Goal: Information Seeking & Learning: Check status

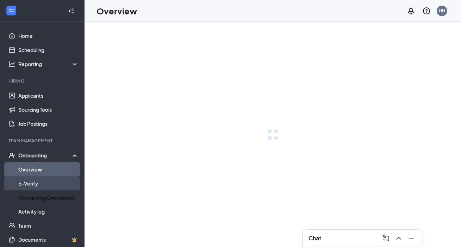
click at [40, 214] on link "Activity log" at bounding box center [48, 212] width 60 height 14
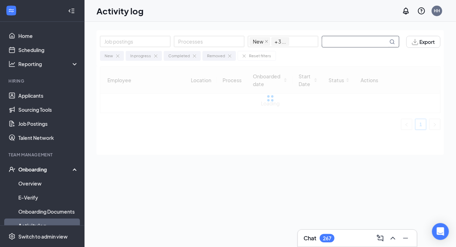
click at [333, 41] on input "text" at bounding box center [355, 41] width 66 height 11
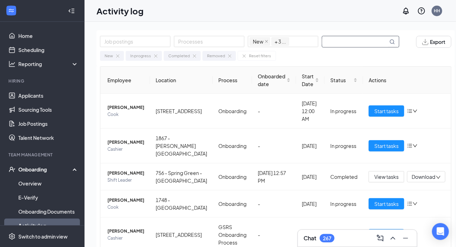
click at [326, 42] on input "text" at bounding box center [355, 41] width 66 height 11
click at [337, 42] on input "text" at bounding box center [355, 41] width 66 height 11
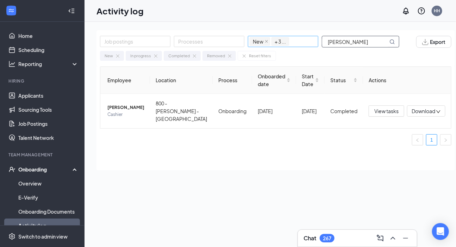
drag, startPoint x: 356, startPoint y: 43, endPoint x: 316, endPoint y: 47, distance: 41.1
click at [316, 47] on div "Job postings Processes New In progress Completed Removed + 3 ... [PERSON_NAME]" at bounding box center [253, 42] width 306 height 12
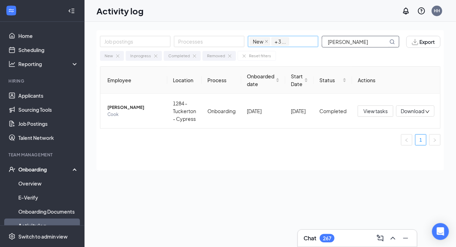
drag, startPoint x: 373, startPoint y: 41, endPoint x: 302, endPoint y: 44, distance: 70.8
click at [302, 44] on div "Job postings Processes New In progress Completed Removed + 3 ... [PERSON_NAME]" at bounding box center [253, 42] width 306 height 12
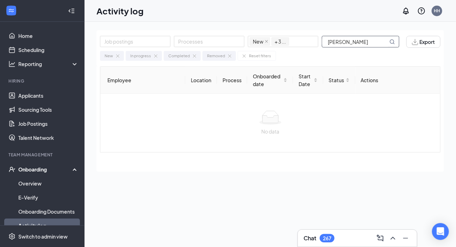
scroll to position [0, 6]
drag, startPoint x: 363, startPoint y: 42, endPoint x: 397, endPoint y: 42, distance: 33.4
click at [397, 42] on span "[PERSON_NAME]" at bounding box center [360, 42] width 77 height 12
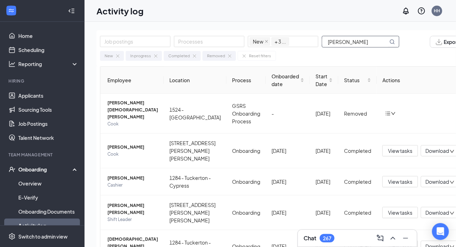
click at [357, 40] on input "[PERSON_NAME]" at bounding box center [355, 41] width 66 height 11
drag, startPoint x: 362, startPoint y: 41, endPoint x: 307, endPoint y: 41, distance: 55.3
click at [307, 41] on div "Job postings Processes New In progress Completed Removed + 3 ... [PERSON_NAME]" at bounding box center [253, 42] width 306 height 12
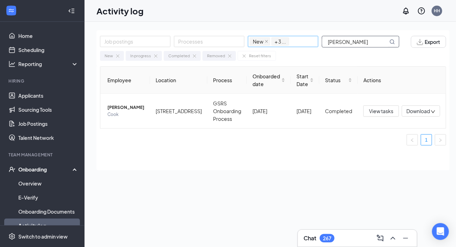
drag, startPoint x: 369, startPoint y: 43, endPoint x: 308, endPoint y: 39, distance: 60.6
click at [308, 39] on div "Job postings Processes New In progress Completed Removed + 3 ... [PERSON_NAME]" at bounding box center [253, 42] width 306 height 12
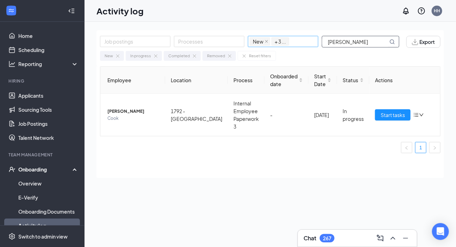
drag, startPoint x: 374, startPoint y: 43, endPoint x: 269, endPoint y: 40, distance: 105.6
click at [269, 40] on div "Job postings Processes New In progress Completed Removed + 3 ... [PERSON_NAME]" at bounding box center [253, 42] width 306 height 12
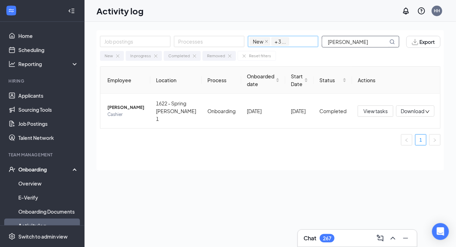
drag, startPoint x: 371, startPoint y: 45, endPoint x: 304, endPoint y: 42, distance: 66.6
click at [304, 42] on div "Job postings Processes New In progress Completed Removed + 3 ... [PERSON_NAME]" at bounding box center [253, 42] width 306 height 12
drag, startPoint x: 370, startPoint y: 41, endPoint x: 280, endPoint y: 42, distance: 89.0
click at [280, 42] on div "Job postings Processes New In progress Completed Removed + 3 ... [PERSON_NAME]" at bounding box center [253, 42] width 306 height 12
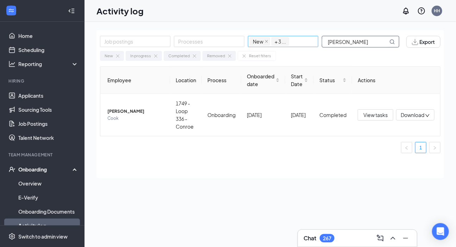
drag, startPoint x: 356, startPoint y: 42, endPoint x: 301, endPoint y: 46, distance: 55.1
click at [301, 46] on div "Job postings Processes New In progress Completed Removed + 3 ... [PERSON_NAME]" at bounding box center [253, 42] width 306 height 12
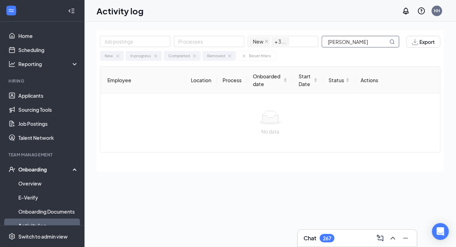
drag, startPoint x: 342, startPoint y: 43, endPoint x: 416, endPoint y: 56, distance: 75.7
click at [416, 56] on div "Job postings Processes New In progress Completed Removed + 3 ... [PERSON_NAME] …" at bounding box center [269, 48] width 347 height 36
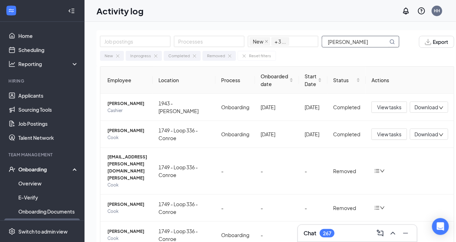
drag, startPoint x: 348, startPoint y: 40, endPoint x: 319, endPoint y: 48, distance: 30.6
click at [319, 48] on div "Job postings Processes New In progress Completed Removed + 3 ... [PERSON_NAME] …" at bounding box center [276, 48] width 361 height 36
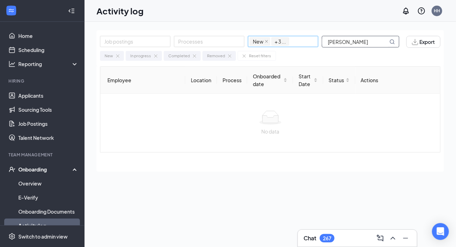
drag, startPoint x: 342, startPoint y: 39, endPoint x: 299, endPoint y: 44, distance: 43.6
click at [299, 44] on div "Job postings Processes New In progress Completed Removed + 3 ... [PERSON_NAME]" at bounding box center [253, 42] width 306 height 12
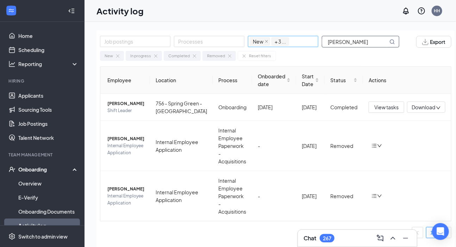
drag, startPoint x: 368, startPoint y: 42, endPoint x: 298, endPoint y: 42, distance: 69.7
click at [298, 42] on div "Job postings Processes New In progress Completed Removed + 3 ... [PERSON_NAME]" at bounding box center [253, 42] width 306 height 12
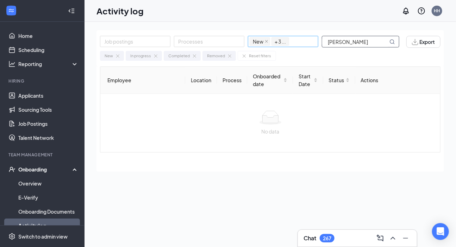
drag, startPoint x: 343, startPoint y: 42, endPoint x: 274, endPoint y: 46, distance: 69.5
click at [274, 46] on div "Job postings Processes New In progress Completed Removed + 3 ... [PERSON_NAME]" at bounding box center [253, 42] width 306 height 12
drag, startPoint x: 349, startPoint y: 45, endPoint x: 324, endPoint y: 45, distance: 25.0
click at [324, 45] on input "Balzaga" at bounding box center [355, 41] width 66 height 11
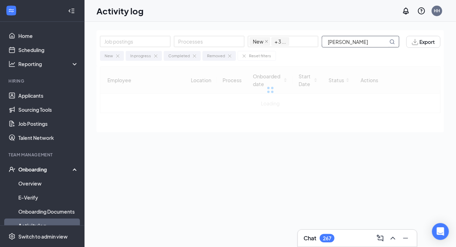
drag, startPoint x: 341, startPoint y: 40, endPoint x: 425, endPoint y: 54, distance: 85.6
click at [425, 54] on div "Job postings Processes New In progress Completed Removed + 3 ... [PERSON_NAME] …" at bounding box center [269, 48] width 347 height 36
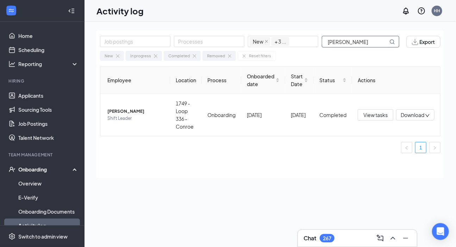
drag, startPoint x: 363, startPoint y: 46, endPoint x: 324, endPoint y: 38, distance: 39.5
click at [324, 38] on input "[PERSON_NAME]" at bounding box center [355, 41] width 66 height 11
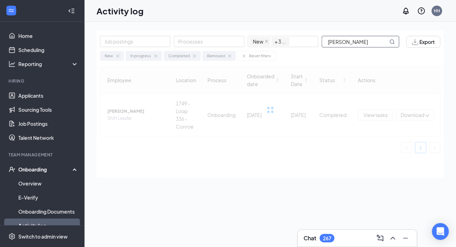
click at [329, 40] on input "[PERSON_NAME]" at bounding box center [355, 41] width 66 height 11
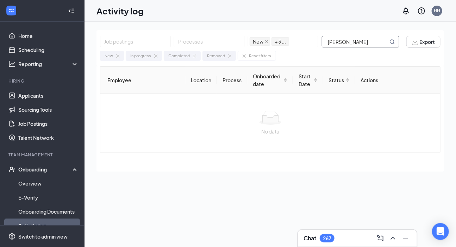
drag, startPoint x: 360, startPoint y: 43, endPoint x: 245, endPoint y: 46, distance: 115.5
click at [245, 46] on div "Job postings Processes New In progress Completed Removed + 3 ... [PERSON_NAME]" at bounding box center [253, 42] width 306 height 12
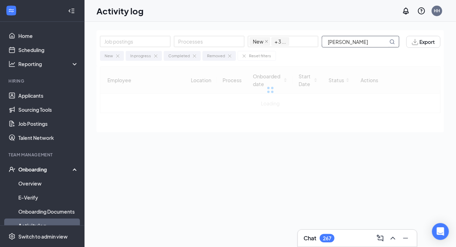
click at [327, 38] on input "[PERSON_NAME]" at bounding box center [355, 41] width 66 height 11
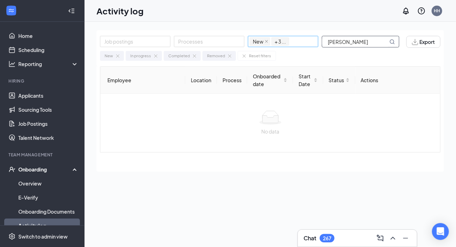
drag, startPoint x: 342, startPoint y: 42, endPoint x: 270, endPoint y: 47, distance: 71.6
click at [270, 47] on div "Job postings Processes New In progress Completed Removed + 3 ... [PERSON_NAME]" at bounding box center [253, 42] width 306 height 12
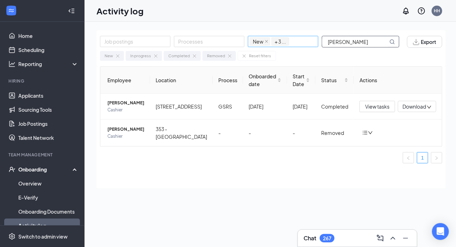
drag, startPoint x: 356, startPoint y: 39, endPoint x: 316, endPoint y: 48, distance: 41.4
click at [316, 48] on div "Job postings Processes New In progress Completed Removed + 3 ... [GEOGRAPHIC_DA…" at bounding box center [253, 42] width 306 height 12
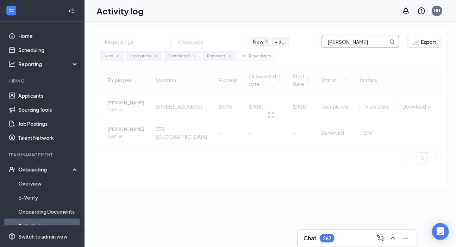
click at [328, 43] on input "[PERSON_NAME]" at bounding box center [355, 41] width 66 height 11
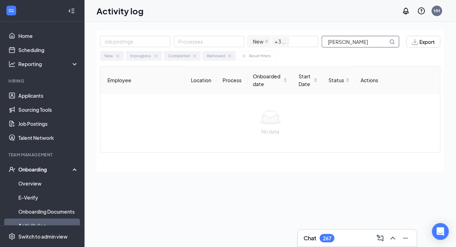
drag, startPoint x: 347, startPoint y: 43, endPoint x: 389, endPoint y: 49, distance: 42.4
click at [389, 49] on div "Job postings Processes New In progress Completed Removed + 3 ... [PERSON_NAME] …" at bounding box center [269, 48] width 347 height 36
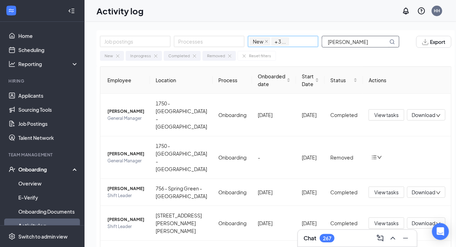
drag, startPoint x: 355, startPoint y: 42, endPoint x: 307, endPoint y: 45, distance: 48.0
click at [307, 45] on div "Job postings Processes New In progress Completed Removed + 3 ... [PERSON_NAME]" at bounding box center [253, 42] width 306 height 12
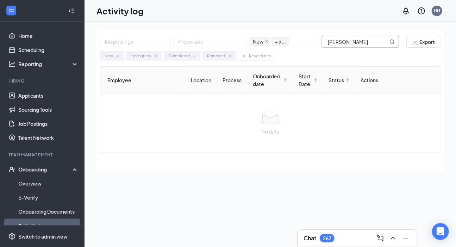
drag, startPoint x: 347, startPoint y: 41, endPoint x: 297, endPoint y: 50, distance: 51.5
click at [297, 50] on div "Job postings Processes New In progress Completed Removed + 3 ... [PERSON_NAME] …" at bounding box center [269, 48] width 347 height 36
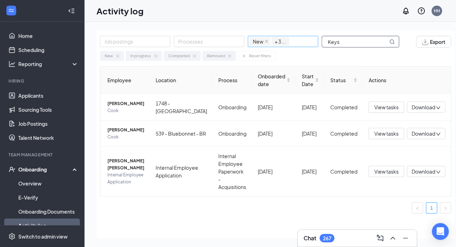
drag, startPoint x: 350, startPoint y: 44, endPoint x: 304, endPoint y: 42, distance: 45.8
click at [304, 42] on div "Job postings Processes New In progress Completed Removed + 3 ... Keys" at bounding box center [253, 42] width 306 height 12
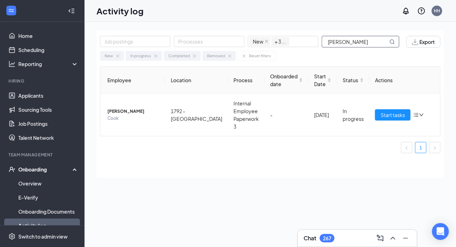
click at [271, 151] on ul "1" at bounding box center [270, 147] width 340 height 11
drag, startPoint x: 373, startPoint y: 42, endPoint x: 318, endPoint y: 42, distance: 55.3
click at [318, 42] on div "Job postings Processes New In progress Completed Removed + 3 ... [PERSON_NAME]" at bounding box center [253, 42] width 306 height 12
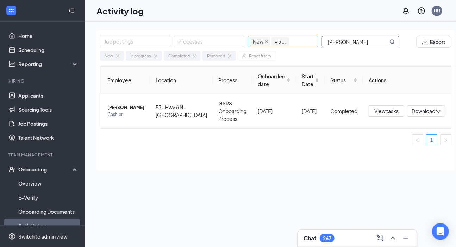
drag, startPoint x: 372, startPoint y: 41, endPoint x: 299, endPoint y: 41, distance: 72.5
click at [299, 41] on div "Job postings Processes New In progress Completed Removed + 3 ... [PERSON_NAME]" at bounding box center [253, 42] width 306 height 12
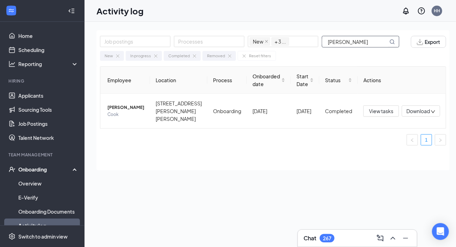
drag, startPoint x: 379, startPoint y: 37, endPoint x: 306, endPoint y: 51, distance: 74.3
click at [306, 51] on div "Job postings Processes New In progress Completed Removed + 3 ... [PERSON_NAME] …" at bounding box center [272, 48] width 353 height 36
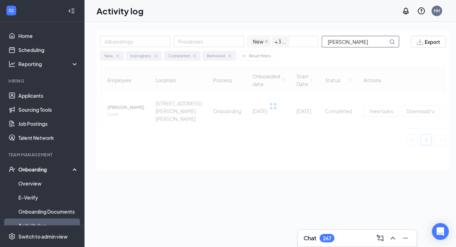
drag, startPoint x: 350, startPoint y: 43, endPoint x: 405, endPoint y: 49, distance: 55.7
click at [405, 49] on div "Job postings Processes New In progress Completed Removed + 3 ... [PERSON_NAME] …" at bounding box center [272, 48] width 353 height 36
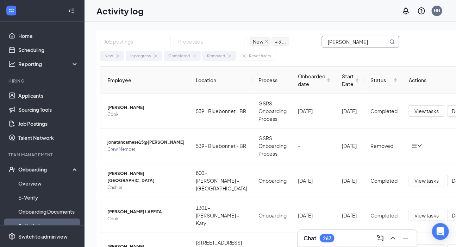
drag, startPoint x: 352, startPoint y: 44, endPoint x: 299, endPoint y: 49, distance: 53.7
click at [299, 49] on div "Job postings Processes New In progress Completed Removed + 3 ... [PERSON_NAME] …" at bounding box center [295, 48] width 398 height 36
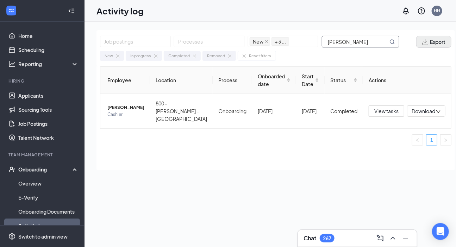
drag, startPoint x: 341, startPoint y: 42, endPoint x: 431, endPoint y: 41, distance: 90.1
click at [431, 42] on div "Job postings Processes New In progress Completed Removed + 3 ... [PERSON_NAME] …" at bounding box center [275, 42] width 351 height 12
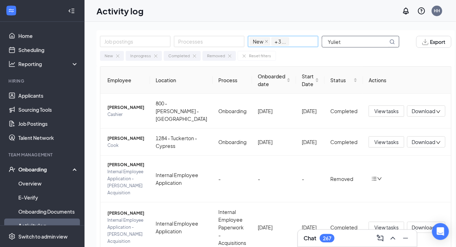
drag, startPoint x: 333, startPoint y: 41, endPoint x: 315, endPoint y: 43, distance: 18.1
click at [315, 43] on div "Job postings Processes New In progress Completed Removed + 3 ... [PERSON_NAME]" at bounding box center [253, 42] width 306 height 12
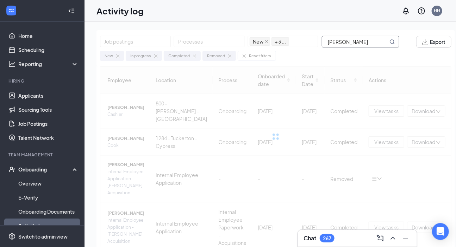
drag, startPoint x: 344, startPoint y: 42, endPoint x: 414, endPoint y: 48, distance: 70.3
click at [414, 48] on div "Job postings Processes New In progress Completed Removed + 3 ... [PERSON_NAME] …" at bounding box center [275, 48] width 358 height 36
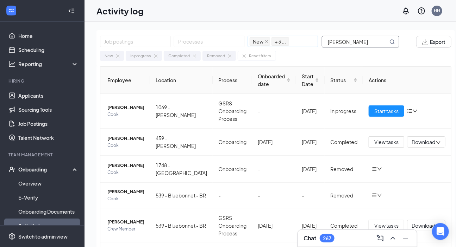
drag, startPoint x: 352, startPoint y: 44, endPoint x: 291, endPoint y: 42, distance: 60.9
click at [291, 42] on div "Job postings Processes New In progress Completed Removed + 3 ... [PERSON_NAME]" at bounding box center [253, 42] width 306 height 12
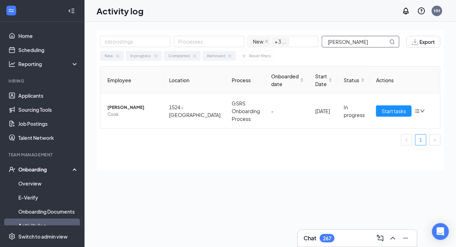
drag, startPoint x: 371, startPoint y: 39, endPoint x: 268, endPoint y: 58, distance: 104.4
click at [268, 58] on div "Job postings Processes New In progress Completed Removed + 3 ... [PERSON_NAME] …" at bounding box center [269, 48] width 347 height 36
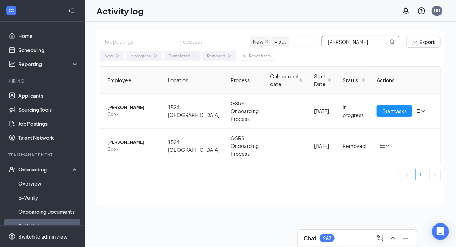
drag, startPoint x: 365, startPoint y: 39, endPoint x: 282, endPoint y: 44, distance: 83.5
click at [282, 44] on div "Job postings Processes New In progress Completed Removed + 3 ... [PERSON_NAME]" at bounding box center [253, 42] width 306 height 12
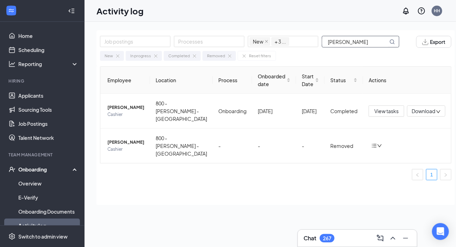
drag, startPoint x: 376, startPoint y: 38, endPoint x: 324, endPoint y: 42, distance: 51.9
click at [324, 42] on input "[PERSON_NAME]" at bounding box center [355, 41] width 66 height 11
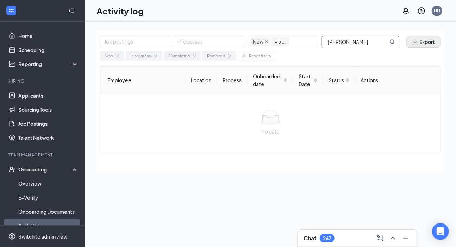
drag, startPoint x: 344, startPoint y: 42, endPoint x: 429, endPoint y: 46, distance: 84.5
click at [429, 47] on div "Job postings Processes New In progress Completed Removed + 3 ... [PERSON_NAME] …" at bounding box center [270, 42] width 340 height 12
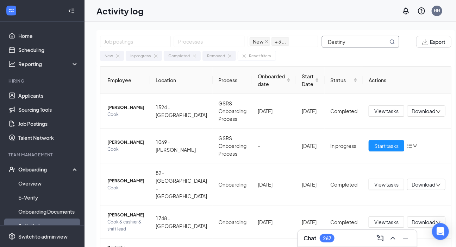
drag, startPoint x: 355, startPoint y: 38, endPoint x: 295, endPoint y: 51, distance: 61.4
click at [295, 51] on div "Job postings Processes New In progress Completed Removed + 3 ... Destiny Export…" at bounding box center [275, 48] width 358 height 36
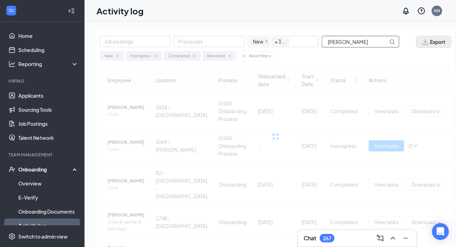
drag, startPoint x: 334, startPoint y: 42, endPoint x: 410, endPoint y: 44, distance: 75.7
click at [410, 44] on div "Job postings Processes New In progress Completed Removed + 3 ... [PERSON_NAME] …" at bounding box center [275, 42] width 351 height 12
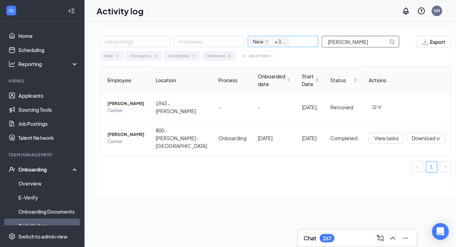
drag, startPoint x: 354, startPoint y: 39, endPoint x: 294, endPoint y: 36, distance: 61.0
click at [294, 36] on div "Job postings Processes New In progress Completed Removed + 3 ... [PERSON_NAME]" at bounding box center [253, 42] width 306 height 12
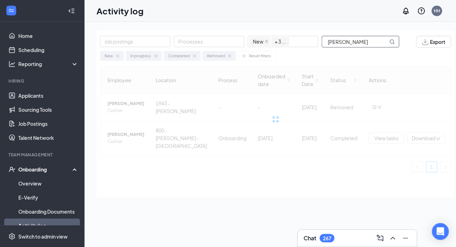
drag, startPoint x: 343, startPoint y: 43, endPoint x: 419, endPoint y: 52, distance: 75.8
click at [419, 52] on div "Job postings Processes New In progress Completed Removed + 3 ... [PERSON_NAME] …" at bounding box center [275, 48] width 358 height 36
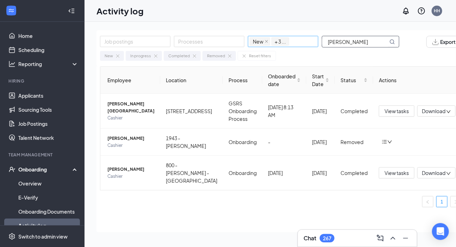
drag, startPoint x: 354, startPoint y: 43, endPoint x: 315, endPoint y: 43, distance: 39.4
click at [315, 43] on div "Job postings Processes New In progress Completed Removed + 3 ... [PERSON_NAME]" at bounding box center [253, 42] width 306 height 12
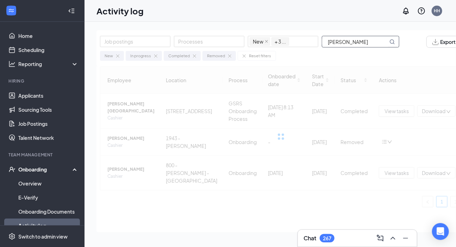
click at [351, 43] on input "[PERSON_NAME]" at bounding box center [355, 41] width 66 height 11
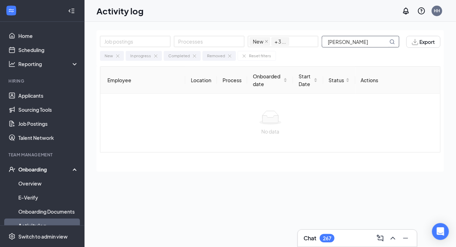
drag, startPoint x: 344, startPoint y: 42, endPoint x: 422, endPoint y: 56, distance: 79.5
click at [422, 56] on div "Job postings Processes New In progress Completed Removed + 3 ... [PERSON_NAME] …" at bounding box center [269, 48] width 347 height 36
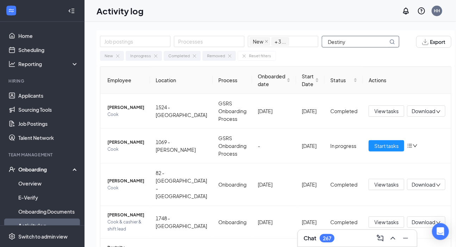
drag, startPoint x: 359, startPoint y: 42, endPoint x: 306, endPoint y: 50, distance: 53.3
click at [306, 50] on div "Job postings Processes New In progress Completed Removed + 3 ... Destiny Export…" at bounding box center [275, 48] width 358 height 36
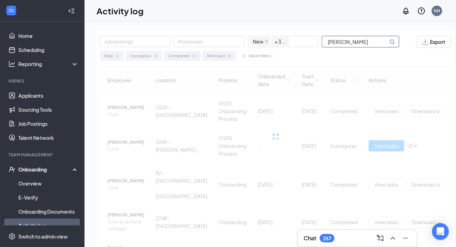
drag, startPoint x: 341, startPoint y: 42, endPoint x: 399, endPoint y: 43, distance: 58.1
click at [399, 43] on span "[PERSON_NAME]" at bounding box center [364, 42] width 84 height 12
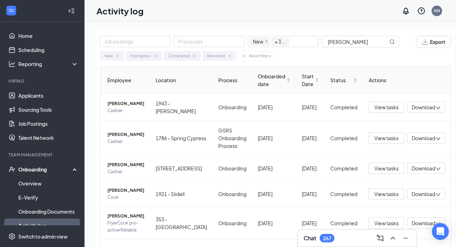
click at [297, 25] on div "Job postings Processes New In progress Completed Removed + 3 ... [PERSON_NAME] …" at bounding box center [275, 150] width 382 height 257
click at [326, 60] on div "New In progress Completed Removed Reset filters" at bounding box center [275, 54] width 351 height 13
drag, startPoint x: 348, startPoint y: 38, endPoint x: 322, endPoint y: 46, distance: 26.7
click at [322, 46] on input "[PERSON_NAME]" at bounding box center [355, 41] width 66 height 11
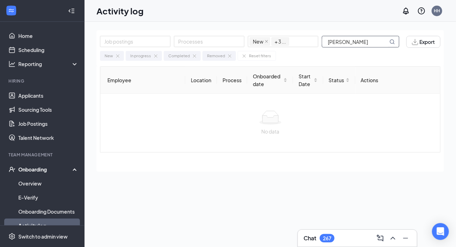
drag, startPoint x: 340, startPoint y: 42, endPoint x: 380, endPoint y: 46, distance: 40.3
click at [380, 46] on input "[PERSON_NAME]" at bounding box center [355, 41] width 66 height 11
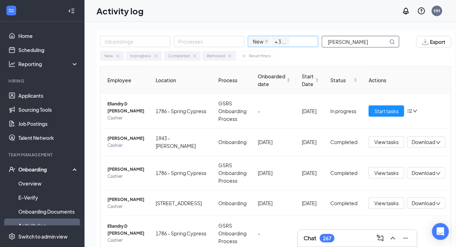
drag, startPoint x: 348, startPoint y: 43, endPoint x: 300, endPoint y: 46, distance: 48.3
click at [300, 46] on div "Job postings Processes New In progress Completed Removed + 3 ... [PERSON_NAME]" at bounding box center [253, 42] width 306 height 12
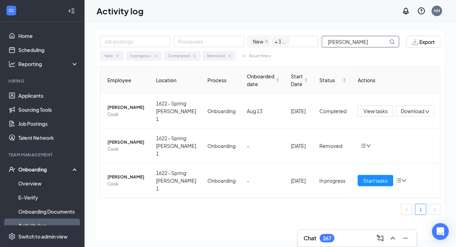
drag, startPoint x: 345, startPoint y: 42, endPoint x: 382, endPoint y: 40, distance: 37.0
click at [382, 40] on input "[PERSON_NAME]" at bounding box center [355, 41] width 66 height 11
drag, startPoint x: 354, startPoint y: 41, endPoint x: 323, endPoint y: 42, distance: 31.7
click at [323, 42] on input "Adianez" at bounding box center [355, 41] width 66 height 11
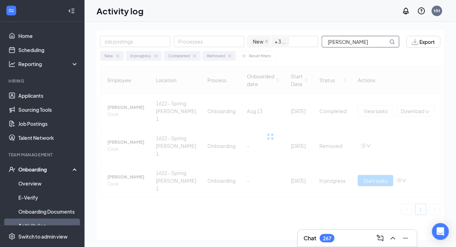
scroll to position [0, 3]
drag, startPoint x: 343, startPoint y: 42, endPoint x: 401, endPoint y: 44, distance: 58.1
click at [401, 44] on span "[PERSON_NAME]" at bounding box center [364, 42] width 84 height 12
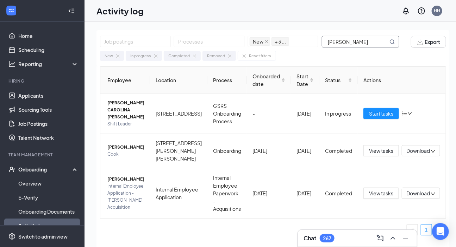
type input "[PERSON_NAME]"
drag, startPoint x: 362, startPoint y: 38, endPoint x: 321, endPoint y: 50, distance: 43.0
click at [321, 50] on div "Job postings Processes New In progress Completed Removed + 3 ... Johanna Export…" at bounding box center [272, 48] width 353 height 36
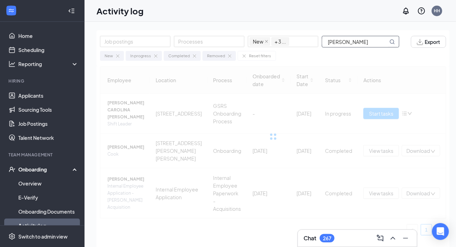
drag, startPoint x: 341, startPoint y: 41, endPoint x: 383, endPoint y: 42, distance: 41.5
click at [383, 42] on input "Jeiner Perez" at bounding box center [355, 41] width 66 height 11
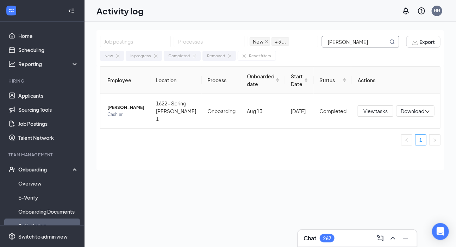
click at [370, 42] on input "Jeiner Perez" at bounding box center [355, 41] width 66 height 11
drag, startPoint x: 362, startPoint y: 42, endPoint x: 319, endPoint y: 46, distance: 43.5
click at [319, 46] on div "Job postings Processes New In progress Completed Removed + 3 ... Jeiner Perez" at bounding box center [253, 42] width 306 height 12
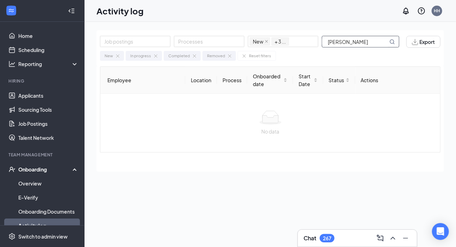
drag, startPoint x: 341, startPoint y: 42, endPoint x: 319, endPoint y: 50, distance: 23.2
click at [319, 50] on div "Job postings Processes New In progress Completed Removed + 3 ... Meivi Redonde …" at bounding box center [269, 48] width 347 height 36
drag, startPoint x: 353, startPoint y: 42, endPoint x: 275, endPoint y: 40, distance: 78.5
click at [275, 40] on div "Job postings Processes New In progress Completed Removed + 3 ... Redonde - Lopez" at bounding box center [253, 42] width 306 height 12
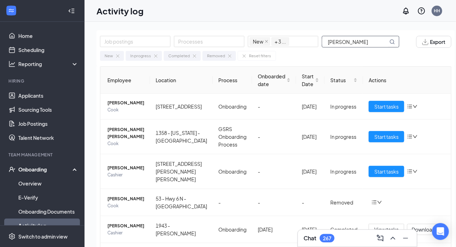
drag, startPoint x: 349, startPoint y: 40, endPoint x: 284, endPoint y: 48, distance: 65.3
click at [284, 48] on div "Job postings Processes New In progress Completed Removed + 3 ... Lopez Export N…" at bounding box center [275, 48] width 358 height 36
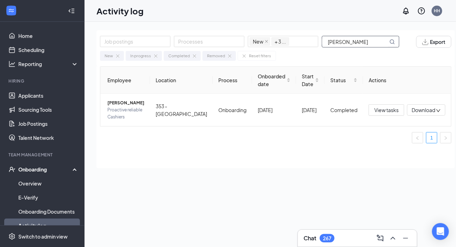
drag, startPoint x: 346, startPoint y: 43, endPoint x: 387, endPoint y: 43, distance: 40.5
click at [387, 43] on input "Yeimillie Torres" at bounding box center [355, 41] width 66 height 11
click at [297, 44] on div "Job postings Processes New In progress Completed Removed + 3 ... Yeimillie" at bounding box center [253, 42] width 306 height 12
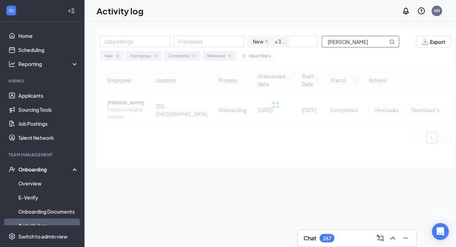
drag, startPoint x: 343, startPoint y: 41, endPoint x: 395, endPoint y: 46, distance: 52.0
click at [395, 46] on span "Julissa Franco" at bounding box center [360, 42] width 77 height 12
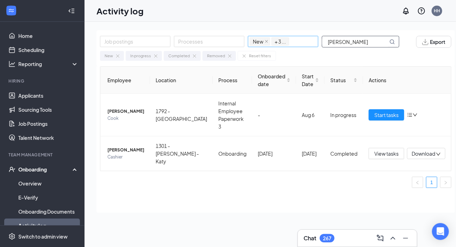
drag, startPoint x: 313, startPoint y: 44, endPoint x: 276, endPoint y: 44, distance: 37.0
click at [276, 44] on div "Job postings Processes New In progress Completed Removed + 3 ... Julissa" at bounding box center [253, 42] width 306 height 12
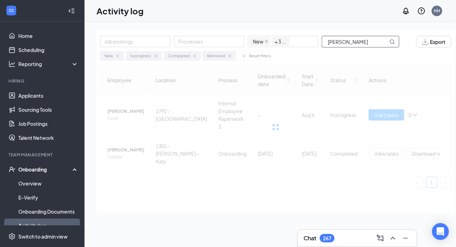
drag, startPoint x: 343, startPoint y: 44, endPoint x: 399, endPoint y: 37, distance: 57.1
click at [399, 37] on span "Abigail Carranza" at bounding box center [364, 42] width 84 height 12
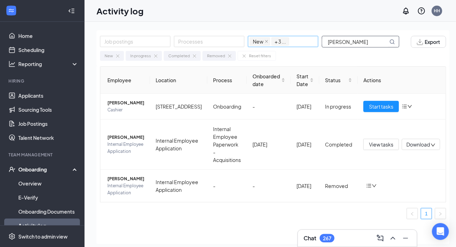
drag, startPoint x: 364, startPoint y: 42, endPoint x: 311, endPoint y: 45, distance: 52.9
click at [311, 45] on div "Job postings Processes New In progress Completed Removed + 3 ... Abigail" at bounding box center [253, 42] width 306 height 12
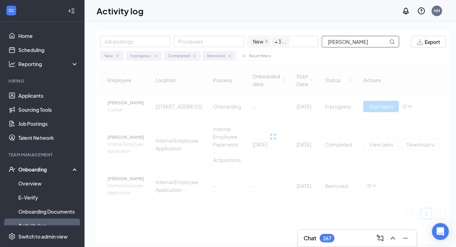
drag, startPoint x: 341, startPoint y: 42, endPoint x: 382, endPoint y: 44, distance: 41.2
click at [382, 44] on input "Kalaya N. Reece" at bounding box center [355, 41] width 66 height 11
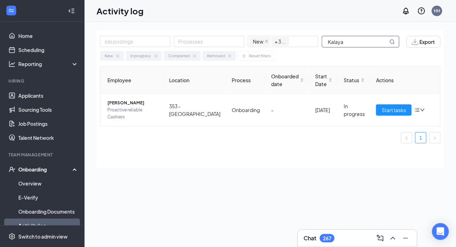
drag, startPoint x: 348, startPoint y: 39, endPoint x: 316, endPoint y: 51, distance: 34.2
click at [316, 51] on div "Job postings Processes New In progress Completed Removed + 3 ... Kalaya Export …" at bounding box center [269, 48] width 347 height 36
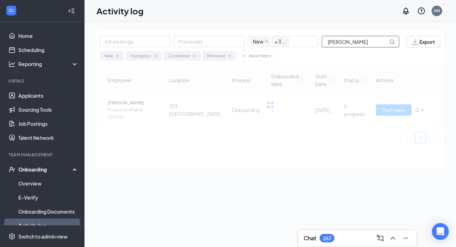
drag, startPoint x: 347, startPoint y: 42, endPoint x: 370, endPoint y: 40, distance: 22.3
click at [370, 40] on input "Melquan Hicks" at bounding box center [355, 41] width 66 height 11
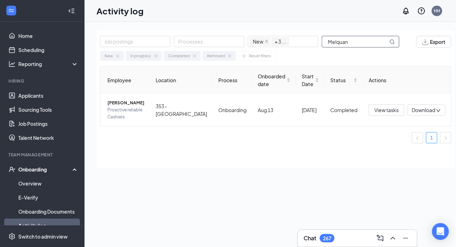
drag, startPoint x: 356, startPoint y: 37, endPoint x: 305, endPoint y: 51, distance: 52.9
click at [305, 51] on div "Job postings Processes New In progress Completed Removed + 3 ... Melquan Export…" at bounding box center [275, 48] width 358 height 36
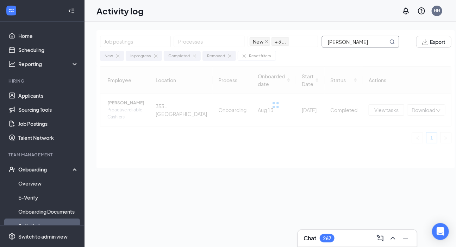
drag, startPoint x: 343, startPoint y: 44, endPoint x: 373, endPoint y: 45, distance: 30.7
click at [373, 45] on input "Bruno Giacinti" at bounding box center [355, 41] width 66 height 11
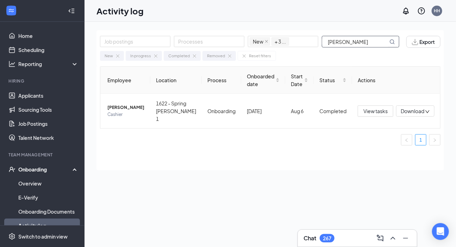
drag, startPoint x: 334, startPoint y: 49, endPoint x: 309, endPoint y: 53, distance: 25.2
click at [309, 53] on div "Job postings Processes New In progress Completed Removed + 3 ... Bruno Export N…" at bounding box center [269, 48] width 347 height 36
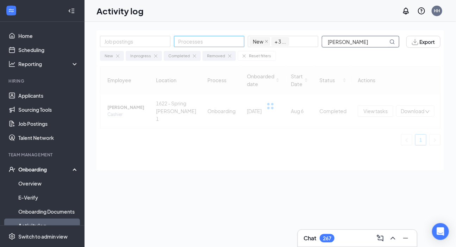
drag, startPoint x: 338, startPoint y: 43, endPoint x: 230, endPoint y: 43, distance: 108.4
click at [230, 43] on div "Job postings Processes New In progress Completed Removed + 3 ... Jack Clifford" at bounding box center [253, 42] width 306 height 12
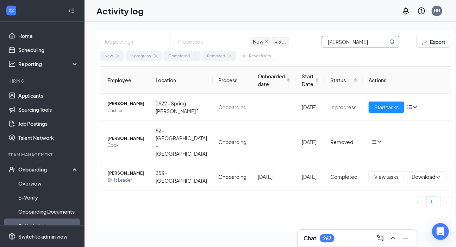
drag, startPoint x: 360, startPoint y: 40, endPoint x: 310, endPoint y: 51, distance: 50.3
click at [310, 51] on div "Job postings Processes New In progress Completed Removed + 3 ... Clifford Expor…" at bounding box center [275, 48] width 358 height 36
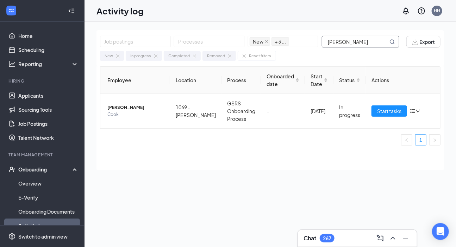
drag, startPoint x: 343, startPoint y: 42, endPoint x: 295, endPoint y: 53, distance: 49.8
click at [295, 53] on div "Job postings Processes New In progress Completed Removed + 3 ... Daniel Bouzo E…" at bounding box center [269, 48] width 347 height 36
drag, startPoint x: 349, startPoint y: 42, endPoint x: 311, endPoint y: 42, distance: 38.4
click at [311, 42] on div "Job postings Processes New In progress Completed Removed + 3 ... Bouzo" at bounding box center [253, 42] width 306 height 12
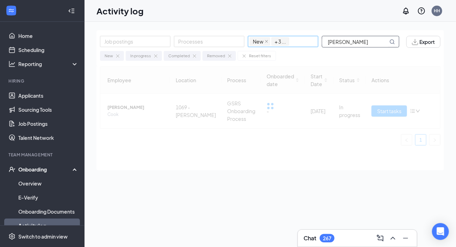
drag, startPoint x: 347, startPoint y: 43, endPoint x: 254, endPoint y: 44, distance: 92.9
click at [254, 44] on div "Job postings Processes New In progress Completed Removed + 3 ... Dylan J. Merry…" at bounding box center [253, 42] width 306 height 12
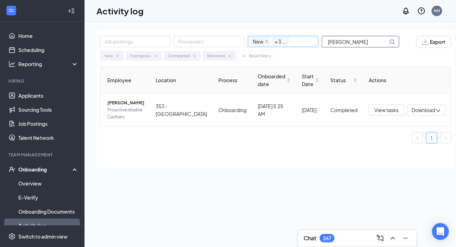
drag, startPoint x: 361, startPoint y: 40, endPoint x: 277, endPoint y: 43, distance: 83.8
click at [277, 43] on div "Job postings Processes New In progress Completed Removed + 3 ... Merryman" at bounding box center [253, 42] width 306 height 12
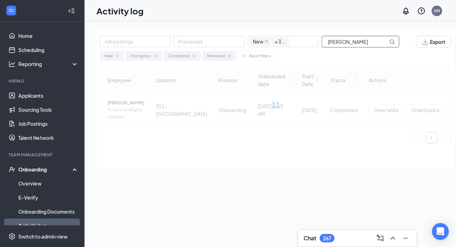
drag, startPoint x: 341, startPoint y: 41, endPoint x: 439, endPoint y: 50, distance: 98.9
click at [439, 50] on div "Job postings Processes New In progress Completed Removed + 3 ... Kiana A. Upsha…" at bounding box center [275, 48] width 358 height 36
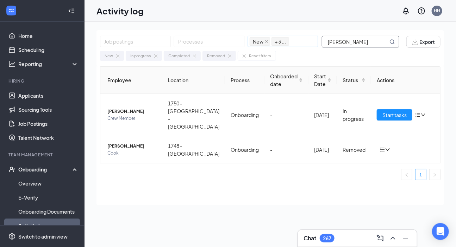
drag, startPoint x: 360, startPoint y: 37, endPoint x: 317, endPoint y: 46, distance: 44.5
click at [317, 46] on div "Job postings Processes New In progress Completed Removed + 3 ... Kiana" at bounding box center [253, 42] width 306 height 12
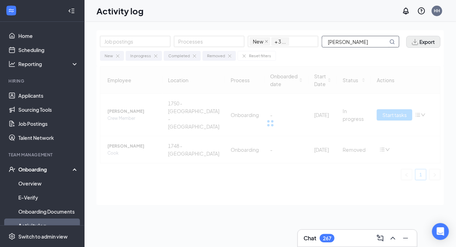
drag, startPoint x: 351, startPoint y: 42, endPoint x: 412, endPoint y: 48, distance: 60.8
click at [412, 48] on div "Job postings Processes New In progress Completed Removed + 3 ... Dayvonne H. Si…" at bounding box center [270, 42] width 340 height 12
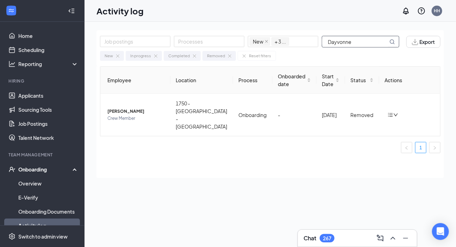
drag, startPoint x: 353, startPoint y: 36, endPoint x: 350, endPoint y: 42, distance: 6.5
click at [350, 42] on span "Dayvonne" at bounding box center [360, 42] width 77 height 12
drag, startPoint x: 351, startPoint y: 42, endPoint x: 282, endPoint y: 40, distance: 69.0
click at [282, 40] on div "Job postings Processes New In progress Completed Removed + 3 ... Dayvonne" at bounding box center [253, 42] width 306 height 12
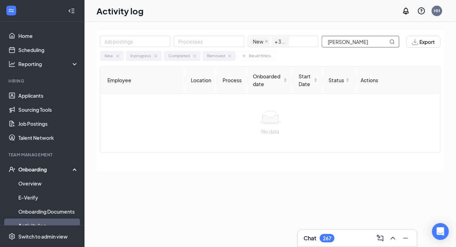
drag, startPoint x: 344, startPoint y: 41, endPoint x: 406, endPoint y: 57, distance: 63.7
click at [406, 57] on div "Job postings Processes New In progress Completed Removed + 3 ... Breana J. Dunc…" at bounding box center [269, 48] width 347 height 36
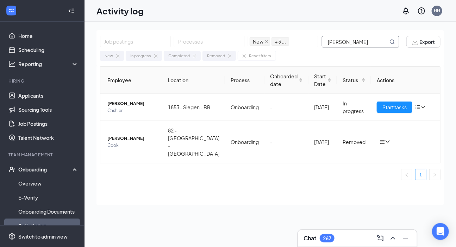
click at [328, 40] on input "Breana" at bounding box center [355, 41] width 66 height 11
drag, startPoint x: 348, startPoint y: 42, endPoint x: 294, endPoint y: 45, distance: 54.0
click at [294, 45] on div "Job postings Processes New In progress Completed Removed + 3 ... Breana" at bounding box center [253, 42] width 306 height 12
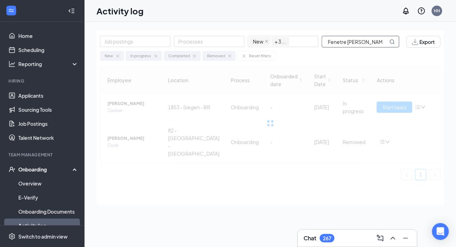
drag, startPoint x: 345, startPoint y: 43, endPoint x: 386, endPoint y: 39, distance: 41.6
click at [386, 39] on input "Fenetre O. Jackson" at bounding box center [355, 41] width 66 height 11
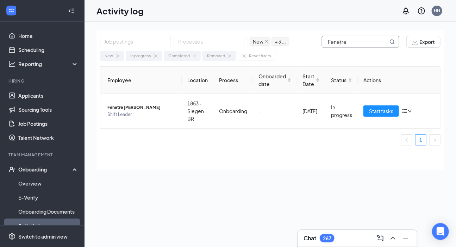
drag, startPoint x: 352, startPoint y: 43, endPoint x: 319, endPoint y: 45, distance: 33.1
click at [319, 45] on div "Job postings Processes New In progress Completed Removed + 3 ... Fenetre" at bounding box center [253, 42] width 306 height 12
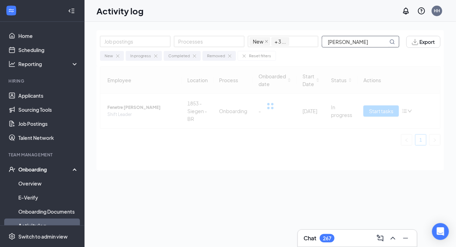
drag, startPoint x: 342, startPoint y: 43, endPoint x: 384, endPoint y: 42, distance: 41.5
click at [384, 44] on input "Keilan T. Johnson" at bounding box center [355, 41] width 66 height 11
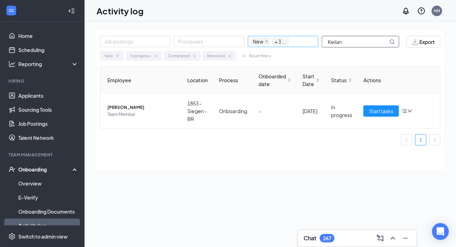
drag, startPoint x: 347, startPoint y: 41, endPoint x: 295, endPoint y: 41, distance: 52.8
click at [295, 41] on div "Job postings Processes New In progress Completed Removed + 3 ... Keilan" at bounding box center [253, 42] width 306 height 12
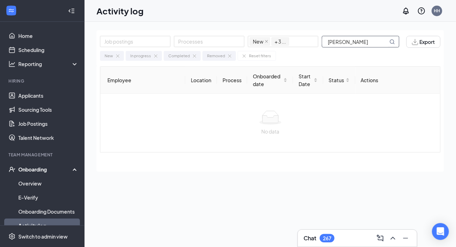
drag, startPoint x: 341, startPoint y: 44, endPoint x: 387, endPoint y: 42, distance: 46.1
click at [387, 42] on input "Marvin D. Dellihue" at bounding box center [355, 41] width 66 height 11
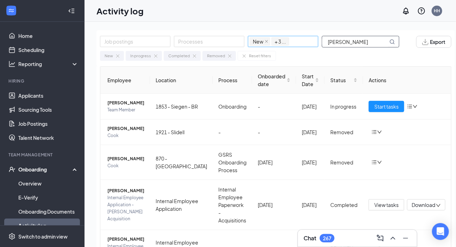
drag, startPoint x: 348, startPoint y: 42, endPoint x: 299, endPoint y: 42, distance: 49.6
click at [299, 42] on div "Job postings Processes New In progress Completed Removed + 3 ... Marvin" at bounding box center [253, 42] width 306 height 12
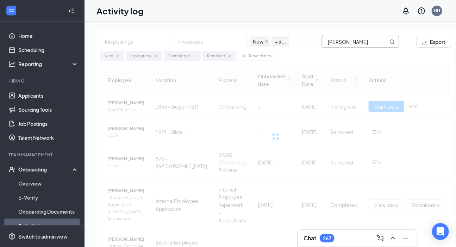
drag, startPoint x: 342, startPoint y: 41, endPoint x: 302, endPoint y: 46, distance: 40.1
click at [302, 46] on div "Job postings Processes New In progress Completed Removed + 3 ... Paige Williams" at bounding box center [253, 42] width 306 height 12
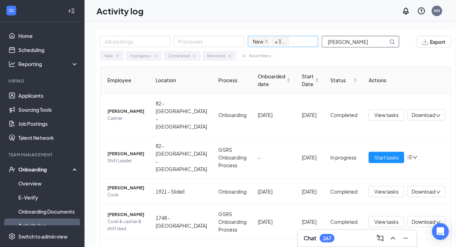
drag, startPoint x: 354, startPoint y: 42, endPoint x: 309, endPoint y: 40, distance: 45.4
click at [309, 40] on div "Job postings Processes New In progress Completed Removed + 3 ... Williams" at bounding box center [253, 42] width 306 height 12
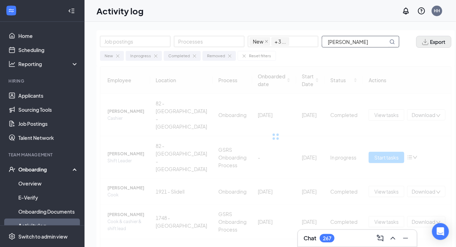
drag, startPoint x: 340, startPoint y: 44, endPoint x: 416, endPoint y: 46, distance: 76.0
click at [416, 46] on div "Job postings Processes New In progress Completed Removed + 3 ... Paige Williams…" at bounding box center [275, 42] width 351 height 12
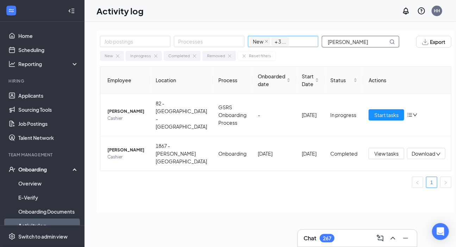
drag, startPoint x: 357, startPoint y: 37, endPoint x: 313, endPoint y: 46, distance: 45.3
click at [313, 46] on div "Job postings Processes New In progress Completed Removed + 3 ... Paige" at bounding box center [253, 42] width 306 height 12
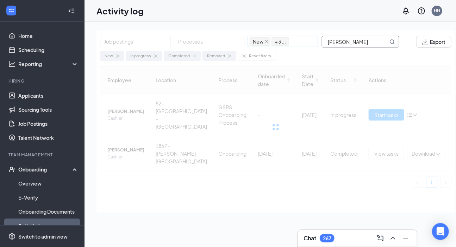
drag, startPoint x: 339, startPoint y: 42, endPoint x: 289, endPoint y: 46, distance: 50.5
click at [289, 46] on div "Job postings Processes New In progress Completed Removed + 3 ... Zoe' Patterson" at bounding box center [253, 42] width 306 height 12
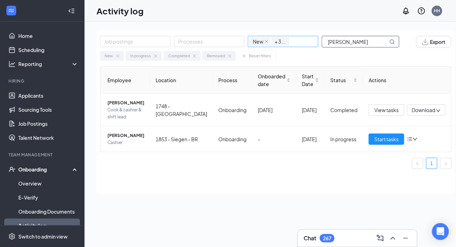
drag, startPoint x: 354, startPoint y: 39, endPoint x: 280, endPoint y: 45, distance: 74.1
click at [280, 45] on div "Job postings Processes New In progress Completed Removed + 3 ... Patterson" at bounding box center [253, 42] width 306 height 12
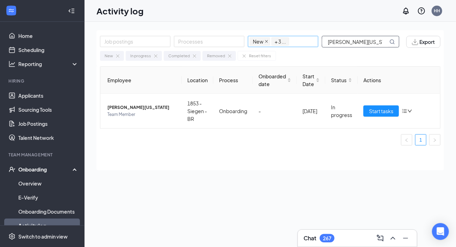
drag, startPoint x: 374, startPoint y: 42, endPoint x: 267, endPoint y: 41, distance: 107.0
click at [267, 41] on div "Job postings Processes New In progress Completed Removed + 3 ... Katilyn Washin…" at bounding box center [253, 42] width 306 height 12
drag, startPoint x: 371, startPoint y: 45, endPoint x: 248, endPoint y: 29, distance: 124.2
click at [248, 29] on div "Job postings Processes New In progress Completed Removed + 3 ... Darrielle Wats…" at bounding box center [269, 150] width 371 height 257
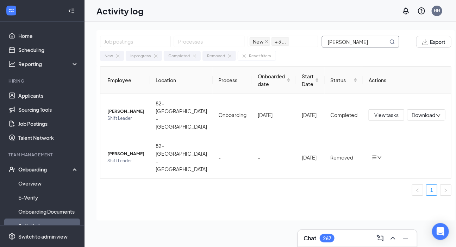
click at [344, 42] on input "Jordan Jackson" at bounding box center [355, 41] width 66 height 11
drag, startPoint x: 377, startPoint y: 43, endPoint x: 312, endPoint y: 47, distance: 65.3
click at [312, 47] on div "Job postings Processes New In progress Completed Removed + 3 ... Jordan Jackson" at bounding box center [253, 42] width 306 height 12
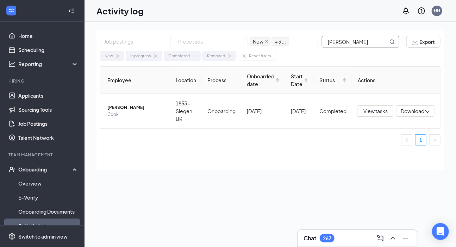
drag, startPoint x: 367, startPoint y: 45, endPoint x: 285, endPoint y: 45, distance: 81.6
click at [285, 45] on div "Job postings Processes New In progress Completed Removed + 3 ... Julian Daigle" at bounding box center [253, 42] width 306 height 12
drag, startPoint x: 357, startPoint y: 45, endPoint x: 308, endPoint y: 50, distance: 49.5
click at [308, 50] on div "Job postings Processes New In progress Completed Removed + 3 ... Leroy Jones Ex…" at bounding box center [269, 48] width 347 height 36
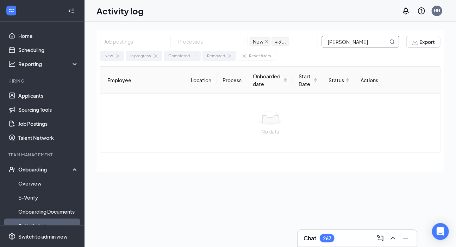
drag, startPoint x: 348, startPoint y: 41, endPoint x: 293, endPoint y: 41, distance: 55.6
click at [293, 41] on div "Job postings Processes New In progress Completed Removed + 3 ... Tywon T. Thomas" at bounding box center [253, 42] width 306 height 12
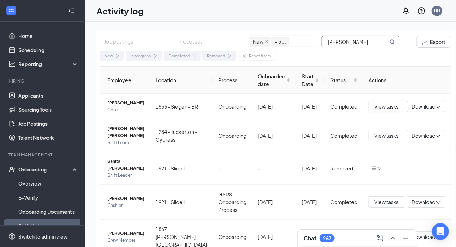
drag, startPoint x: 359, startPoint y: 42, endPoint x: 302, endPoint y: 44, distance: 56.7
click at [302, 44] on div "Job postings Processes New In progress Completed Removed + 3 ... Thomas" at bounding box center [253, 42] width 306 height 12
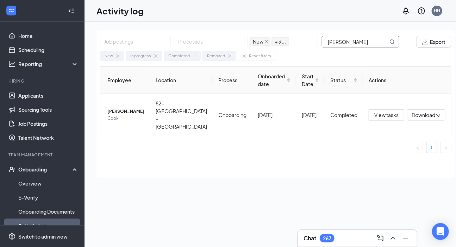
drag, startPoint x: 355, startPoint y: 42, endPoint x: 303, endPoint y: 38, distance: 51.9
click at [303, 38] on div "Job postings Processes New In progress Completed Removed + 3 ... Jesse Riley" at bounding box center [253, 42] width 306 height 12
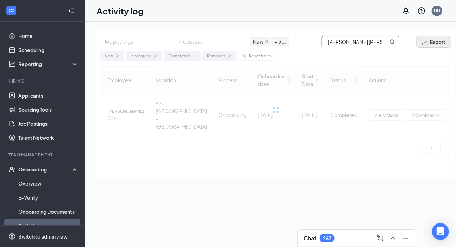
drag, startPoint x: 343, startPoint y: 41, endPoint x: 412, endPoint y: 46, distance: 69.2
click at [412, 46] on div "Job postings Processes New In progress Completed Removed + 3 ... Jordan T. Carc…" at bounding box center [275, 42] width 351 height 12
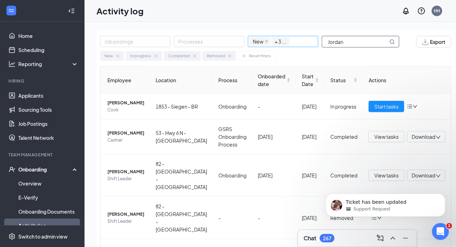
drag, startPoint x: 357, startPoint y: 43, endPoint x: 311, endPoint y: 43, distance: 45.8
click at [311, 43] on div "Job postings Processes New In progress Completed Removed + 3 ... Jordan" at bounding box center [253, 42] width 306 height 12
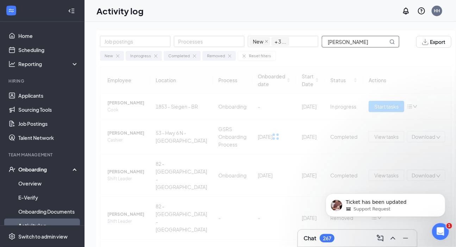
drag, startPoint x: 345, startPoint y: 42, endPoint x: 427, endPoint y: 52, distance: 82.9
click at [427, 52] on div "Job postings Processes New In progress Completed Removed + 3 ... Cherish M. Cal…" at bounding box center [275, 48] width 358 height 36
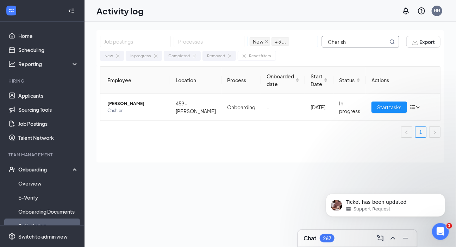
drag, startPoint x: 353, startPoint y: 43, endPoint x: 313, endPoint y: 44, distance: 40.5
click at [313, 44] on div "Job postings Processes New In progress Completed Removed + 3 ... Cherish" at bounding box center [253, 42] width 306 height 12
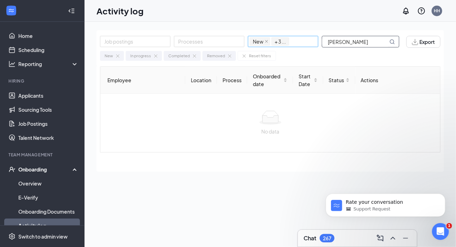
drag, startPoint x: 343, startPoint y: 40, endPoint x: 305, endPoint y: 42, distance: 37.7
click at [305, 42] on div "Job postings Processes New In progress Completed Removed + 3 ... Iriel M. Willi…" at bounding box center [253, 42] width 306 height 12
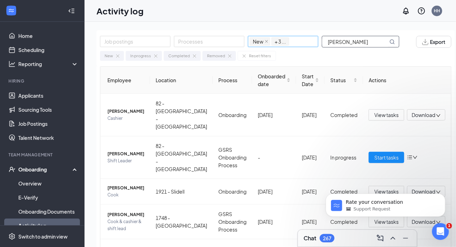
drag, startPoint x: 360, startPoint y: 40, endPoint x: 313, endPoint y: 42, distance: 47.2
click at [313, 42] on div "Job postings Processes New In progress Completed Removed + 3 ... Williams" at bounding box center [253, 42] width 306 height 12
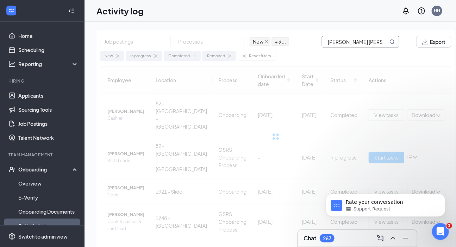
drag, startPoint x: 345, startPoint y: 43, endPoint x: 402, endPoint y: 48, distance: 57.9
click at [402, 48] on div "Job postings Processes New In progress Completed Removed + 3 ... Jordan T. Carc…" at bounding box center [275, 48] width 358 height 36
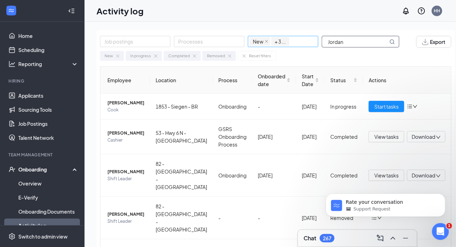
drag, startPoint x: 355, startPoint y: 40, endPoint x: 313, endPoint y: 42, distance: 41.9
click at [313, 42] on div "Job postings Processes New In progress Completed Removed + 3 ... Jordan" at bounding box center [253, 42] width 306 height 12
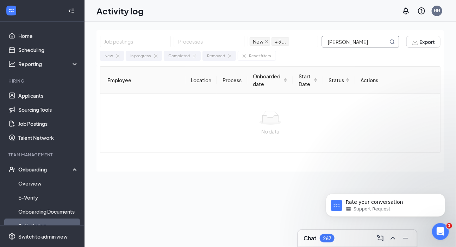
drag, startPoint x: 348, startPoint y: 42, endPoint x: 411, endPoint y: 49, distance: 62.6
click at [411, 49] on div "Job postings Processes New In progress Completed Removed + 3 ... Cherish M. Cal…" at bounding box center [269, 48] width 347 height 36
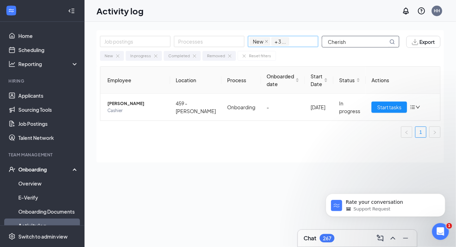
drag, startPoint x: 350, startPoint y: 38, endPoint x: 307, endPoint y: 43, distance: 43.6
click at [307, 43] on div "Job postings Processes New In progress Completed Removed + 3 ... Cherish" at bounding box center [253, 42] width 306 height 12
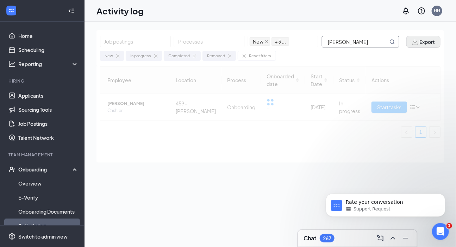
drag, startPoint x: 336, startPoint y: 42, endPoint x: 407, endPoint y: 44, distance: 71.5
click at [407, 44] on div "Job postings Processes New In progress Completed Removed + 3 ... Iriel M. Willi…" at bounding box center [270, 42] width 340 height 12
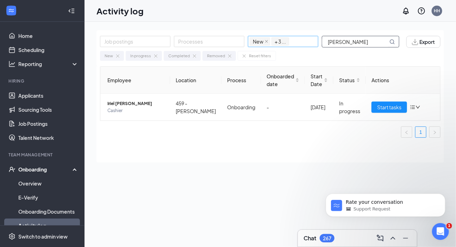
drag, startPoint x: 347, startPoint y: 42, endPoint x: 307, endPoint y: 42, distance: 40.1
click at [307, 42] on div "Job postings Processes New In progress Completed Removed + 3 ... Iriel" at bounding box center [253, 42] width 306 height 12
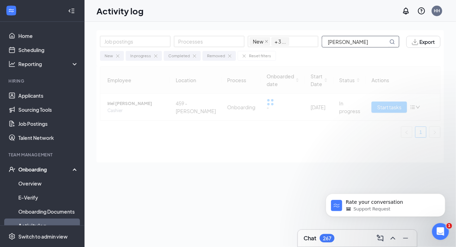
drag, startPoint x: 341, startPoint y: 43, endPoint x: 421, endPoint y: 34, distance: 79.7
click at [421, 34] on div "Job postings Processes New In progress Completed Removed + 3 ... Lekye J. Garri…" at bounding box center [269, 48] width 347 height 36
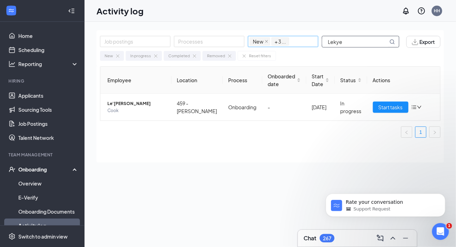
click at [317, 43] on div "Job postings Processes New In progress Completed Removed + 3 ... Lekye" at bounding box center [253, 42] width 306 height 12
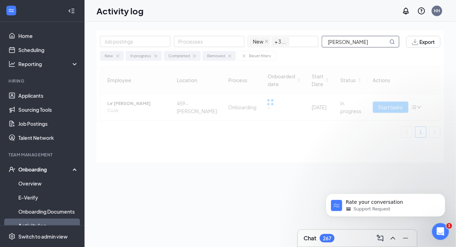
drag, startPoint x: 341, startPoint y: 44, endPoint x: 398, endPoint y: 48, distance: 56.4
click at [398, 48] on div "Job postings Processes New In progress Completed Removed + 3 ... Ayana Lewis Ex…" at bounding box center [269, 48] width 347 height 36
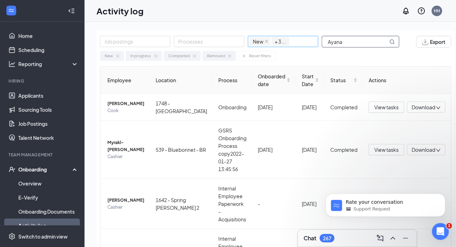
drag, startPoint x: 358, startPoint y: 42, endPoint x: 298, endPoint y: 45, distance: 59.9
click at [298, 45] on div "Job postings Processes New In progress Completed Removed + 3 ... Ayana" at bounding box center [253, 42] width 306 height 12
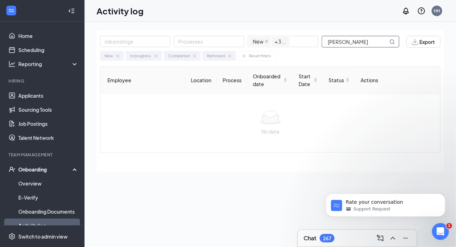
drag, startPoint x: 344, startPoint y: 42, endPoint x: 412, endPoint y: 49, distance: 68.0
click at [412, 49] on div "Job postings Processes New In progress Completed Removed + 3 ... Victoria D. Wi…" at bounding box center [269, 48] width 347 height 36
type input "Victoria"
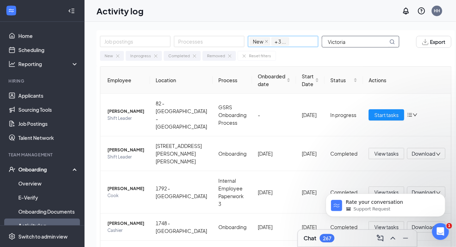
drag, startPoint x: 359, startPoint y: 43, endPoint x: 300, endPoint y: 43, distance: 58.8
click at [300, 43] on div "Job postings Processes New In progress Completed Removed + 3 ... Victoria" at bounding box center [253, 42] width 306 height 12
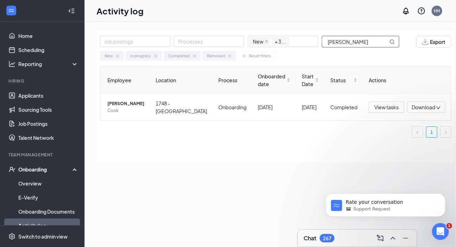
drag, startPoint x: 342, startPoint y: 43, endPoint x: 389, endPoint y: 46, distance: 46.6
click at [389, 46] on span "Ayana Lewis" at bounding box center [360, 42] width 77 height 12
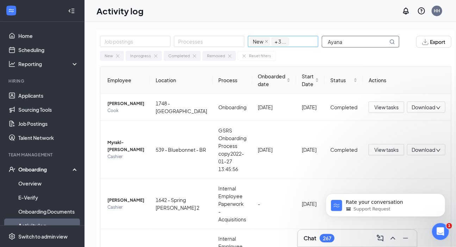
drag, startPoint x: 351, startPoint y: 38, endPoint x: 312, endPoint y: 47, distance: 40.1
click at [312, 47] on div "Job postings Processes New In progress Completed Removed + 3 ... Ayana" at bounding box center [253, 42] width 306 height 12
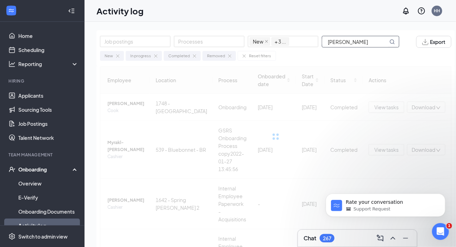
drag, startPoint x: 342, startPoint y: 42, endPoint x: 394, endPoint y: 43, distance: 51.4
click at [394, 43] on span "Alaicia C. Briggs" at bounding box center [360, 42] width 77 height 12
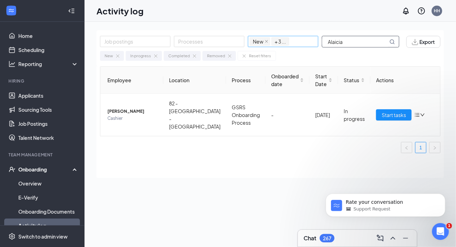
drag, startPoint x: 352, startPoint y: 43, endPoint x: 316, endPoint y: 45, distance: 36.4
click at [316, 45] on div "Job postings Processes New In progress Completed Removed + 3 ... Alaicia" at bounding box center [253, 42] width 306 height 12
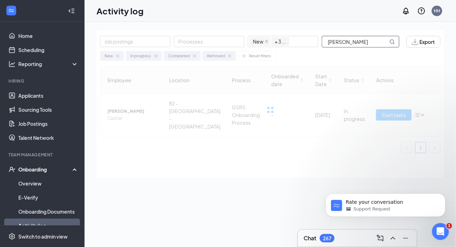
drag, startPoint x: 340, startPoint y: 42, endPoint x: 401, endPoint y: 45, distance: 61.0
click at [401, 45] on span "Gavin J. Landry" at bounding box center [364, 42] width 84 height 12
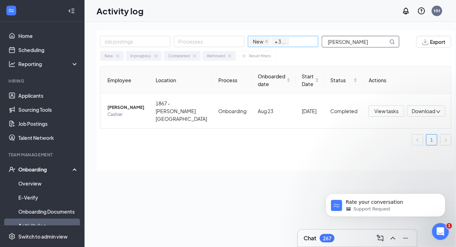
drag, startPoint x: 349, startPoint y: 40, endPoint x: 276, endPoint y: 40, distance: 72.8
click at [276, 40] on div "Job postings Processes New In progress Completed Removed + 3 ... Gavin" at bounding box center [253, 42] width 306 height 12
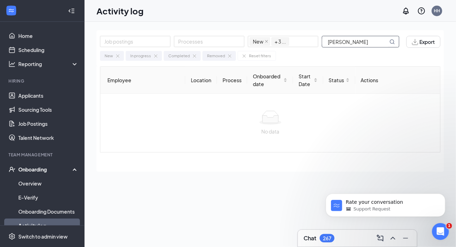
drag, startPoint x: 344, startPoint y: 43, endPoint x: 380, endPoint y: 45, distance: 36.0
click at [380, 45] on input "Albert B. Poole" at bounding box center [355, 41] width 66 height 11
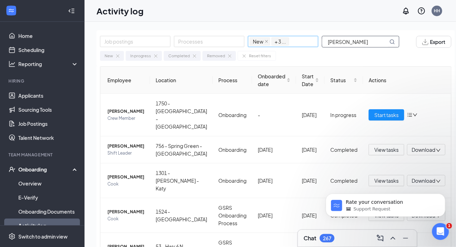
drag, startPoint x: 345, startPoint y: 38, endPoint x: 315, endPoint y: 43, distance: 30.6
click at [315, 43] on div "Job postings Processes New In progress Completed Removed + 3 ... Albert" at bounding box center [253, 42] width 306 height 12
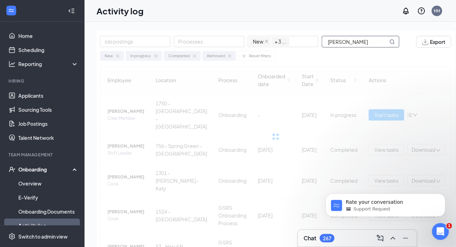
drag, startPoint x: 348, startPoint y: 41, endPoint x: 399, endPoint y: 41, distance: 51.0
click at [399, 41] on span "Deandre A. Penny" at bounding box center [364, 42] width 84 height 12
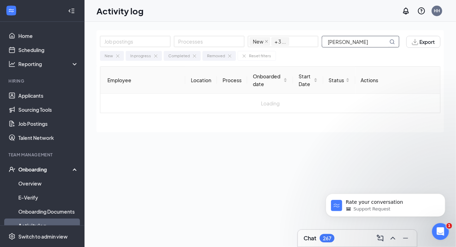
type input "Deandre"
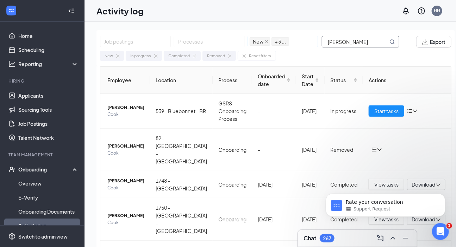
drag, startPoint x: 368, startPoint y: 45, endPoint x: 296, endPoint y: 40, distance: 72.7
click at [296, 40] on div "Job postings Processes New In progress Completed Removed + 3 ... Deandre" at bounding box center [253, 42] width 306 height 12
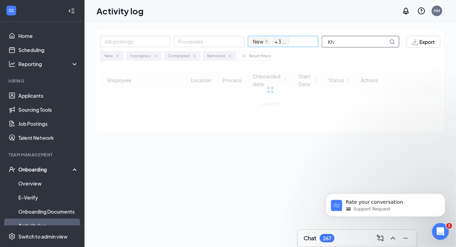
type input "K"
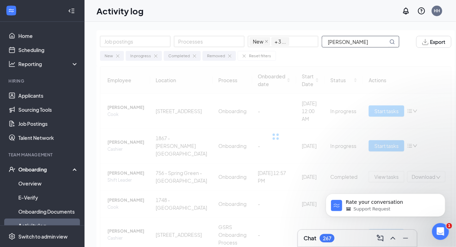
drag, startPoint x: 341, startPoint y: 42, endPoint x: 429, endPoint y: 53, distance: 89.0
click at [429, 53] on div "Job postings Processes New In progress Completed Removed + 3 ... Bruno Giacinti…" at bounding box center [275, 48] width 358 height 36
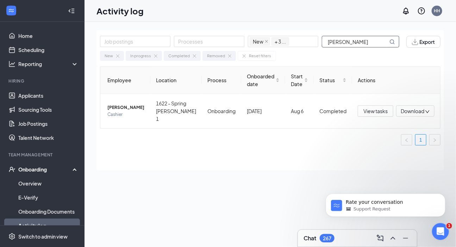
type input "Bruno"
click at [140, 118] on span "Cashier" at bounding box center [125, 114] width 37 height 7
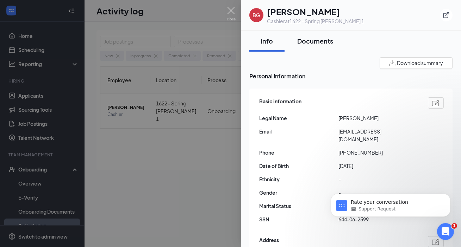
click at [316, 40] on div "Documents" at bounding box center [315, 41] width 36 height 9
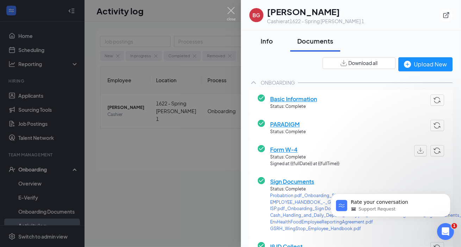
click at [263, 39] on div "Info" at bounding box center [266, 41] width 21 height 9
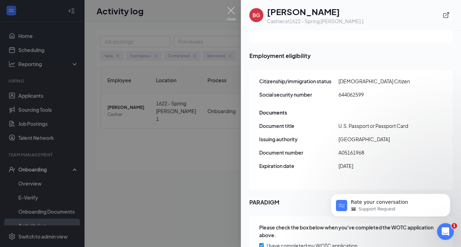
scroll to position [964, 0]
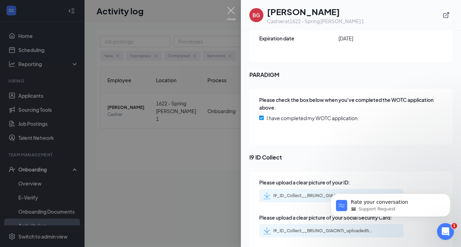
click at [287, 193] on div "I9_ID_Collect__BRUNO_GIACINTI_uploadedfile_20250813.pdf.pdf" at bounding box center [317, 196] width 108 height 7
click at [284, 228] on div "I9_ID_Collect__BRUNO_GIACINTI_uploadedfile_20250813.pdf.pdf" at bounding box center [322, 231] width 99 height 6
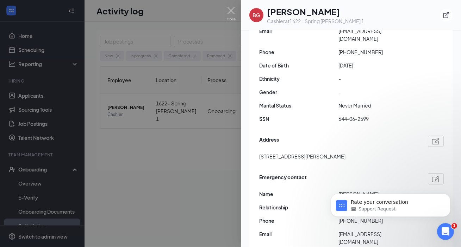
scroll to position [0, 0]
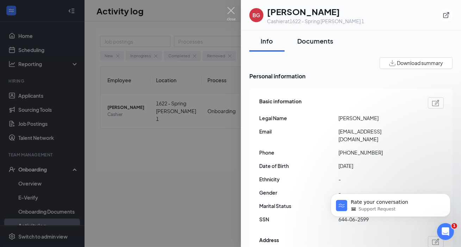
click at [318, 36] on button "Documents" at bounding box center [315, 41] width 50 height 21
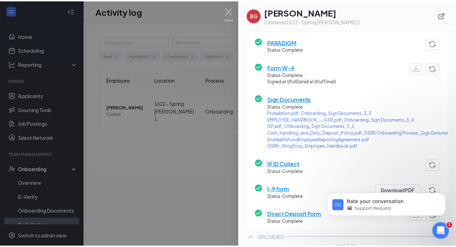
scroll to position [96, 0]
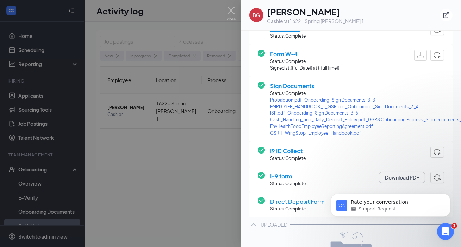
click at [290, 52] on span "Form W-4" at bounding box center [304, 54] width 69 height 9
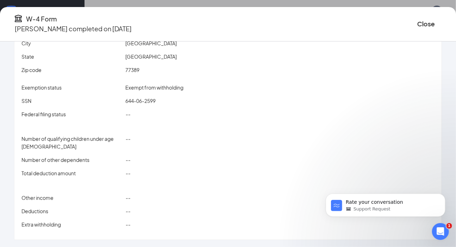
scroll to position [160, 0]
click at [417, 24] on button "Close" at bounding box center [426, 24] width 18 height 10
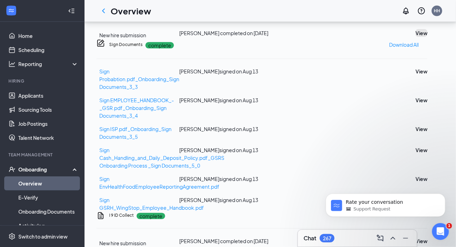
click at [415, 37] on button "View" at bounding box center [421, 33] width 12 height 8
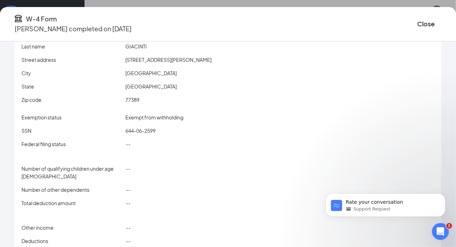
scroll to position [79, 0]
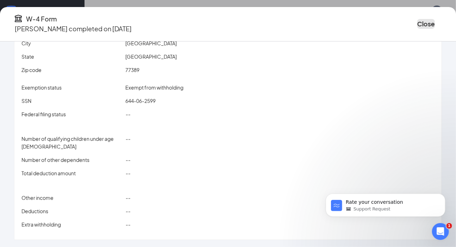
drag, startPoint x: 406, startPoint y: 20, endPoint x: 368, endPoint y: 56, distance: 52.5
click at [417, 22] on button "Close" at bounding box center [426, 24] width 18 height 10
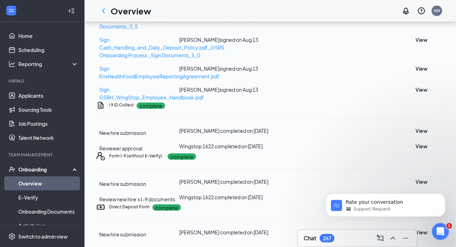
scroll to position [461, 0]
click html "Rate your conversation Support Request"
click at [414, 224] on body "Rate your conversation Support Request" at bounding box center [384, 204] width 135 height 44
click at [354, 220] on body "Rate your conversation Support Request" at bounding box center [384, 204] width 135 height 44
click at [442, 195] on icon "Dismiss notification" at bounding box center [443, 196] width 4 height 4
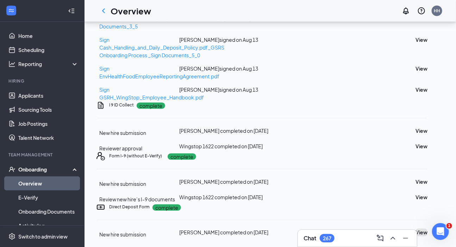
click at [427, 229] on button "View" at bounding box center [421, 233] width 12 height 8
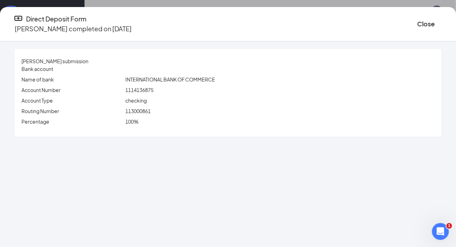
click at [148, 90] on span "1114136875" at bounding box center [139, 90] width 28 height 6
copy span "1114136875"
click at [143, 113] on span "113000861" at bounding box center [137, 111] width 25 height 6
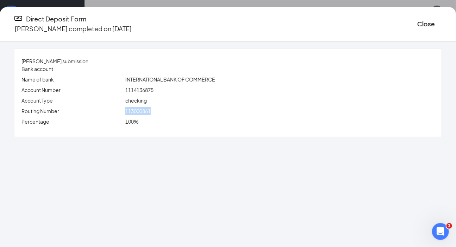
click at [143, 113] on span "113000861" at bounding box center [137, 111] width 25 height 6
copy span "113000861"
drag, startPoint x: 149, startPoint y: 131, endPoint x: 315, endPoint y: 96, distance: 169.3
click at [168, 128] on div "BRUNO GIACINTI's submission Bank account Name of bank INTERNATIONAL BANK OF COM…" at bounding box center [227, 93] width 427 height 88
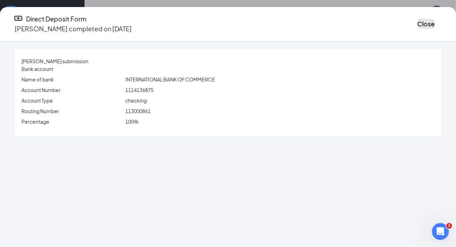
drag, startPoint x: 407, startPoint y: 27, endPoint x: 353, endPoint y: 89, distance: 81.6
click at [417, 30] on div "Close" at bounding box center [429, 24] width 25 height 20
click at [417, 20] on button "Close" at bounding box center [426, 24] width 18 height 10
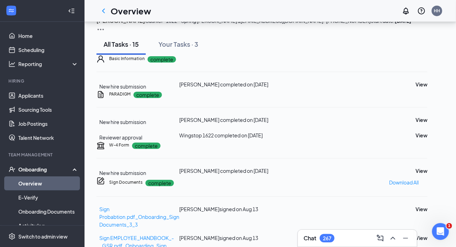
scroll to position [0, 0]
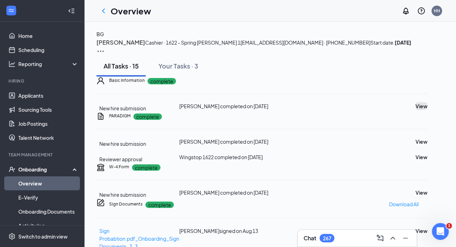
click at [415, 110] on button "View" at bounding box center [421, 106] width 12 height 8
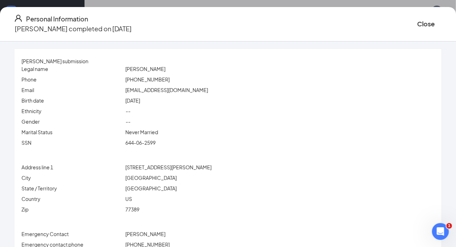
click at [157, 88] on span "bgiacintiacero@gmail.com" at bounding box center [166, 90] width 83 height 6
copy span "bgiacintiacero@gmail.com"
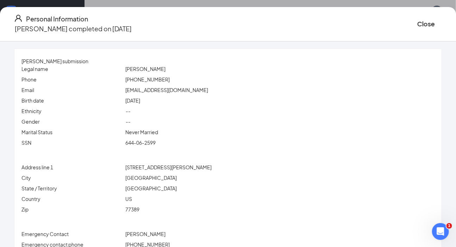
click at [228, 119] on div "--" at bounding box center [280, 122] width 312 height 8
click at [417, 20] on button "Close" at bounding box center [426, 24] width 18 height 10
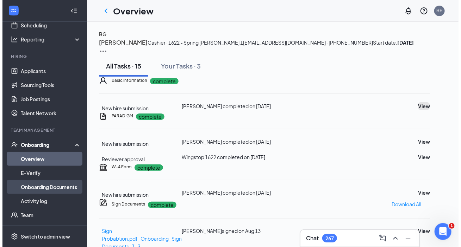
scroll to position [32, 0]
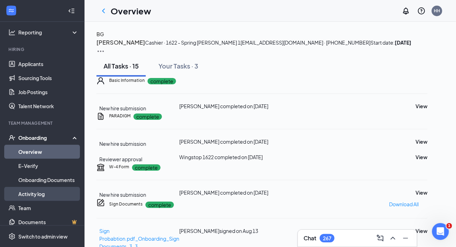
click at [49, 190] on link "Activity log" at bounding box center [48, 194] width 60 height 14
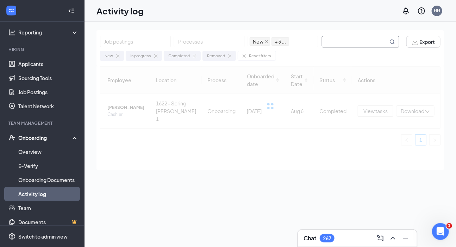
click at [329, 43] on input "text" at bounding box center [355, 41] width 66 height 11
drag, startPoint x: 347, startPoint y: 40, endPoint x: 380, endPoint y: 47, distance: 34.2
click at [380, 47] on span "Melquan Hicks" at bounding box center [360, 42] width 77 height 12
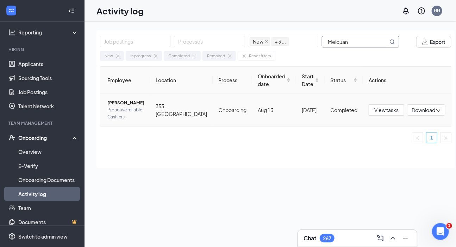
type input "Melquan"
click at [120, 106] on span "Melquan Hicks" at bounding box center [125, 103] width 37 height 7
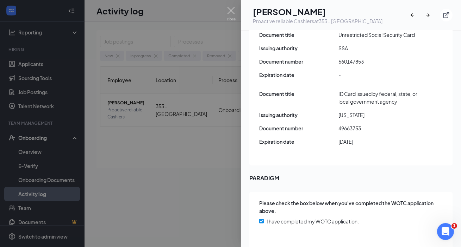
scroll to position [1031, 0]
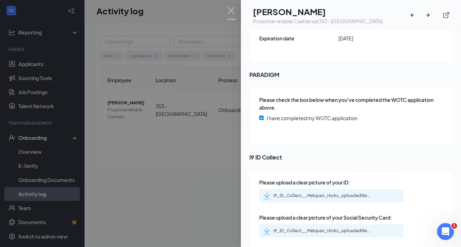
click at [298, 193] on div "I9_ID_Collect__Melquan_Hicks_uploadedfile_20250810.pdf.pdf" at bounding box center [322, 196] width 99 height 6
click at [300, 228] on div "I9_ID_Collect__Melquan_Hicks_uploadedfile_20250810.pdf.pdf" at bounding box center [322, 231] width 99 height 6
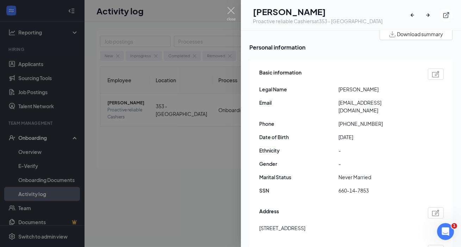
scroll to position [0, 0]
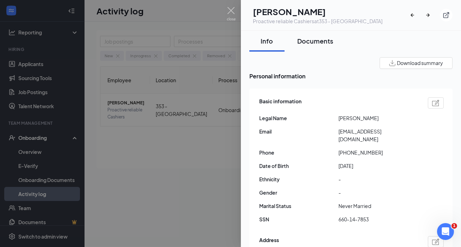
click at [310, 40] on div "Documents" at bounding box center [315, 41] width 36 height 9
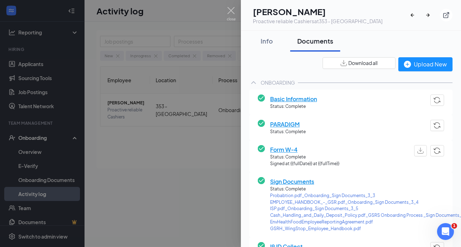
click at [293, 99] on span "Basic Information" at bounding box center [293, 99] width 47 height 9
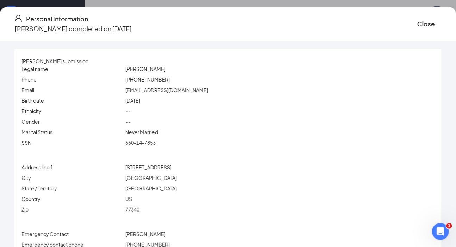
scroll to position [32, 0]
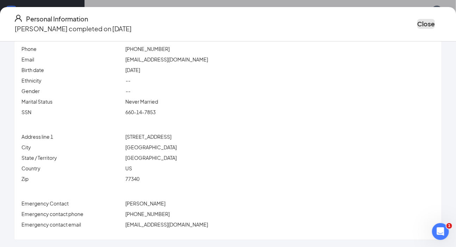
drag, startPoint x: 407, startPoint y: 24, endPoint x: 334, endPoint y: 78, distance: 90.7
click at [417, 27] on button "Close" at bounding box center [426, 24] width 18 height 10
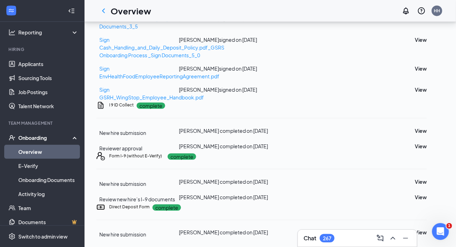
scroll to position [461, 0]
click at [415, 229] on button "View" at bounding box center [421, 233] width 12 height 8
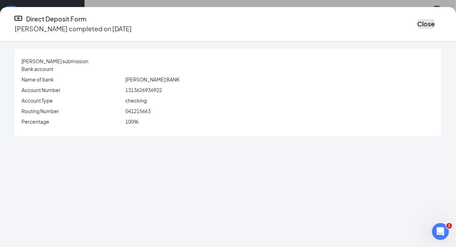
click at [417, 21] on button "Close" at bounding box center [426, 24] width 18 height 10
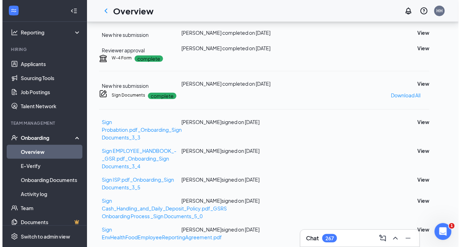
scroll to position [0, 0]
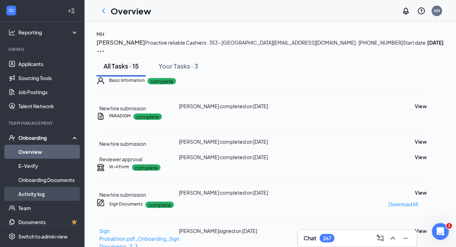
click at [29, 193] on link "Activity log" at bounding box center [48, 194] width 60 height 14
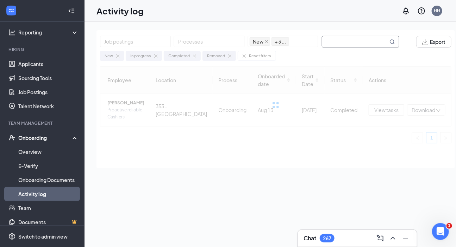
click at [335, 41] on input "text" at bounding box center [355, 41] width 66 height 11
drag, startPoint x: 345, startPoint y: 43, endPoint x: 398, endPoint y: 46, distance: 53.2
click at [398, 46] on span "Yeimillie Torres" at bounding box center [360, 42] width 77 height 12
type input "Yeimillie"
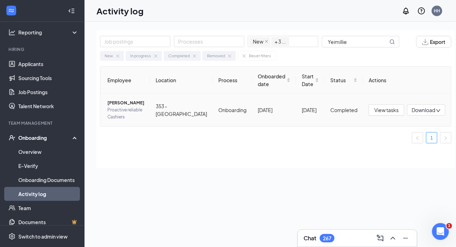
drag, startPoint x: 172, startPoint y: 111, endPoint x: 156, endPoint y: 112, distance: 15.5
click at [171, 112] on td "353 - [GEOGRAPHIC_DATA]" at bounding box center [181, 110] width 63 height 32
click at [135, 107] on span "Proactive reliable Cashiers" at bounding box center [125, 114] width 37 height 14
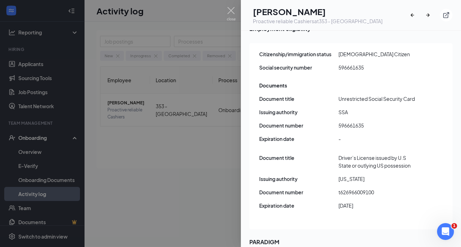
scroll to position [1031, 0]
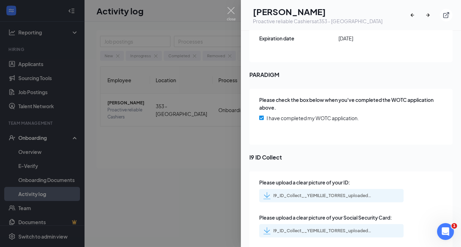
click at [305, 193] on div "I9_ID_Collect__YEIMILLIE_TORRES_uploadedfile_20250813.pdf.pdf" at bounding box center [322, 196] width 99 height 6
click at [318, 228] on div "I9_ID_Collect__YEIMILLIE_TORRES_uploadedfile_20250813.pdf.pdf" at bounding box center [322, 231] width 99 height 6
click at [321, 193] on div "I9_ID_Collect__YEIMILLIE_TORRES_uploadedfile_20250813.pdf.pdf" at bounding box center [322, 196] width 99 height 6
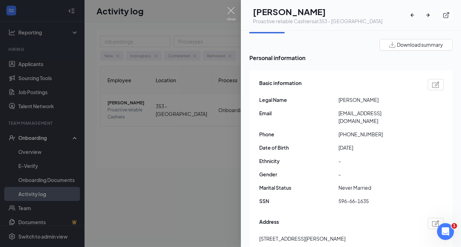
scroll to position [0, 0]
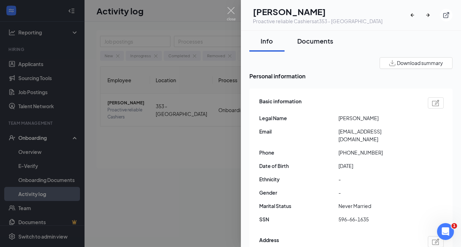
click at [317, 43] on div "Documents" at bounding box center [315, 41] width 36 height 9
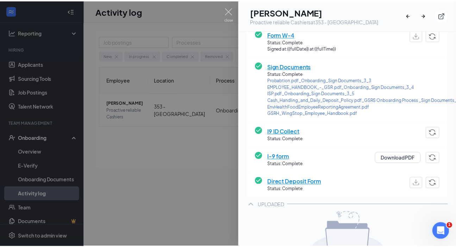
scroll to position [96, 0]
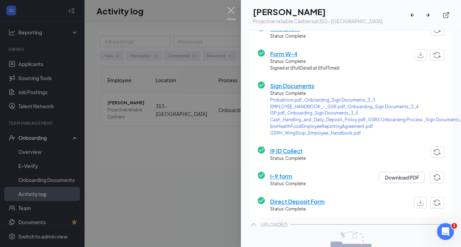
drag, startPoint x: 290, startPoint y: 54, endPoint x: 229, endPoint y: 103, distance: 78.2
click at [290, 54] on span "Form W-4" at bounding box center [304, 54] width 69 height 9
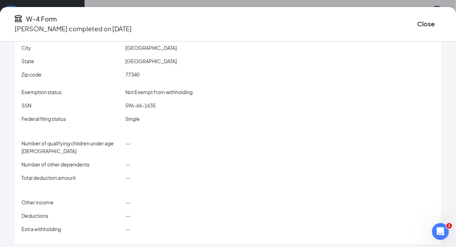
scroll to position [79, 0]
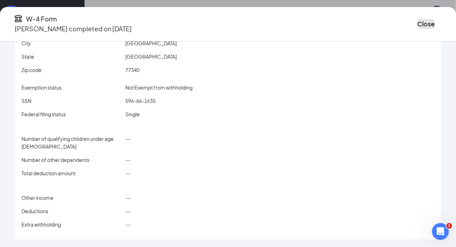
click at [417, 21] on button "Close" at bounding box center [426, 24] width 18 height 10
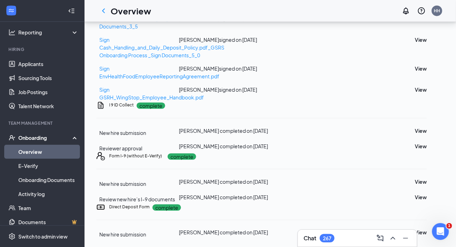
scroll to position [461, 0]
click at [415, 229] on button "View" at bounding box center [421, 233] width 12 height 8
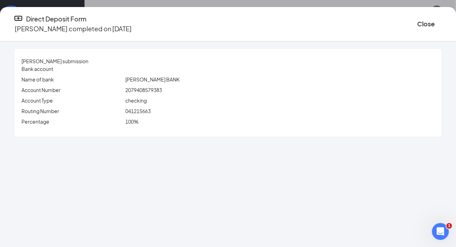
click at [150, 88] on span "2079408579383" at bounding box center [143, 90] width 37 height 6
copy span "2079408579383"
click at [144, 112] on span "041215663" at bounding box center [137, 111] width 25 height 6
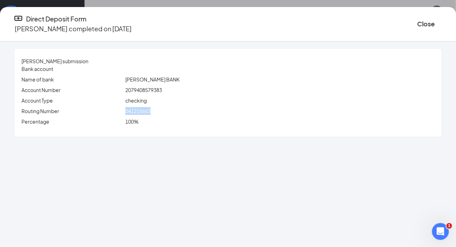
copy span "041215663"
drag, startPoint x: 400, startPoint y: 19, endPoint x: 386, endPoint y: 34, distance: 21.2
click at [417, 21] on button "Close" at bounding box center [426, 24] width 18 height 10
